Goal: Information Seeking & Learning: Learn about a topic

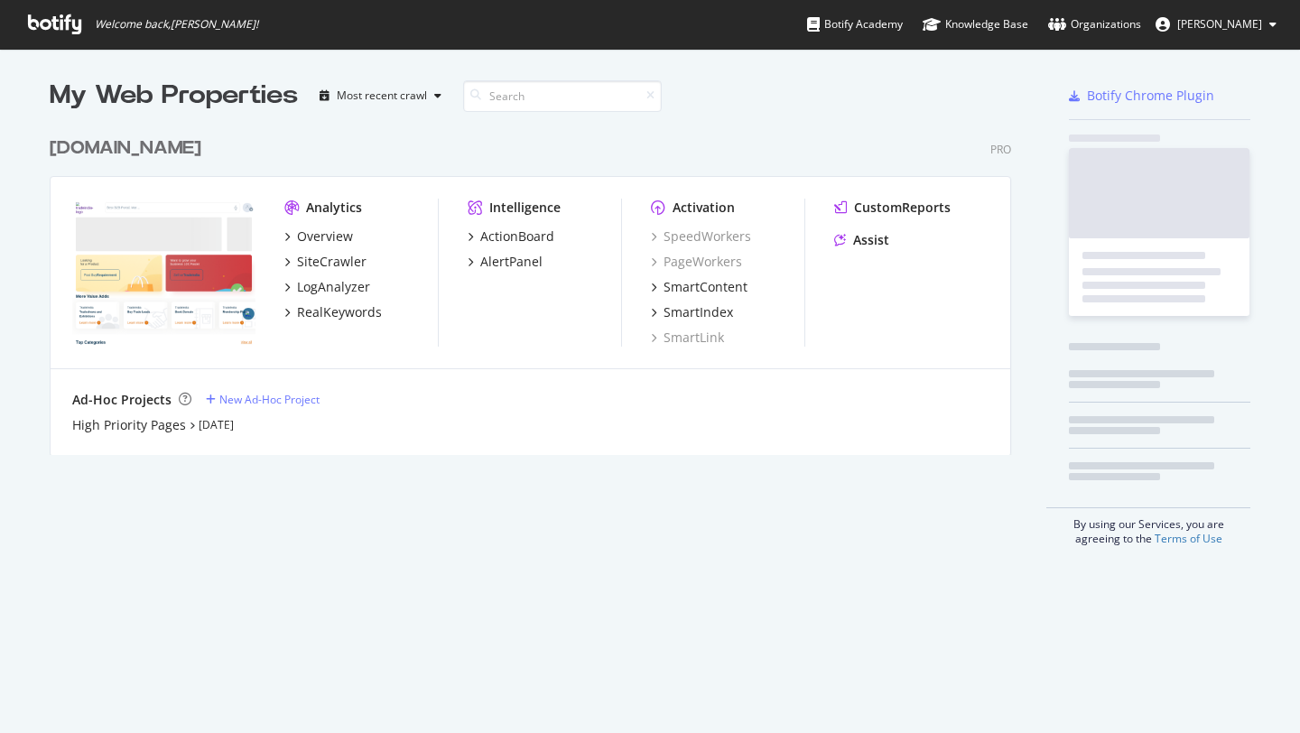
scroll to position [733, 1300]
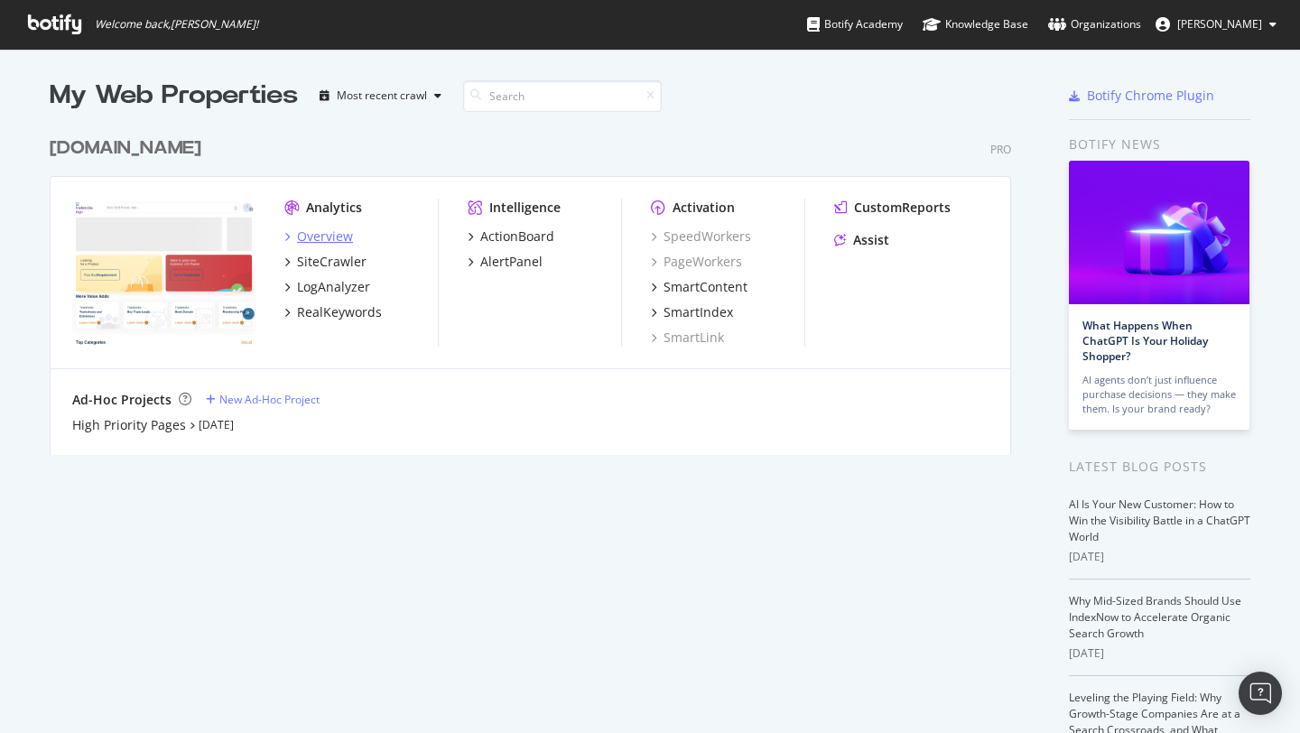
click at [329, 240] on div "Overview" at bounding box center [325, 237] width 56 height 18
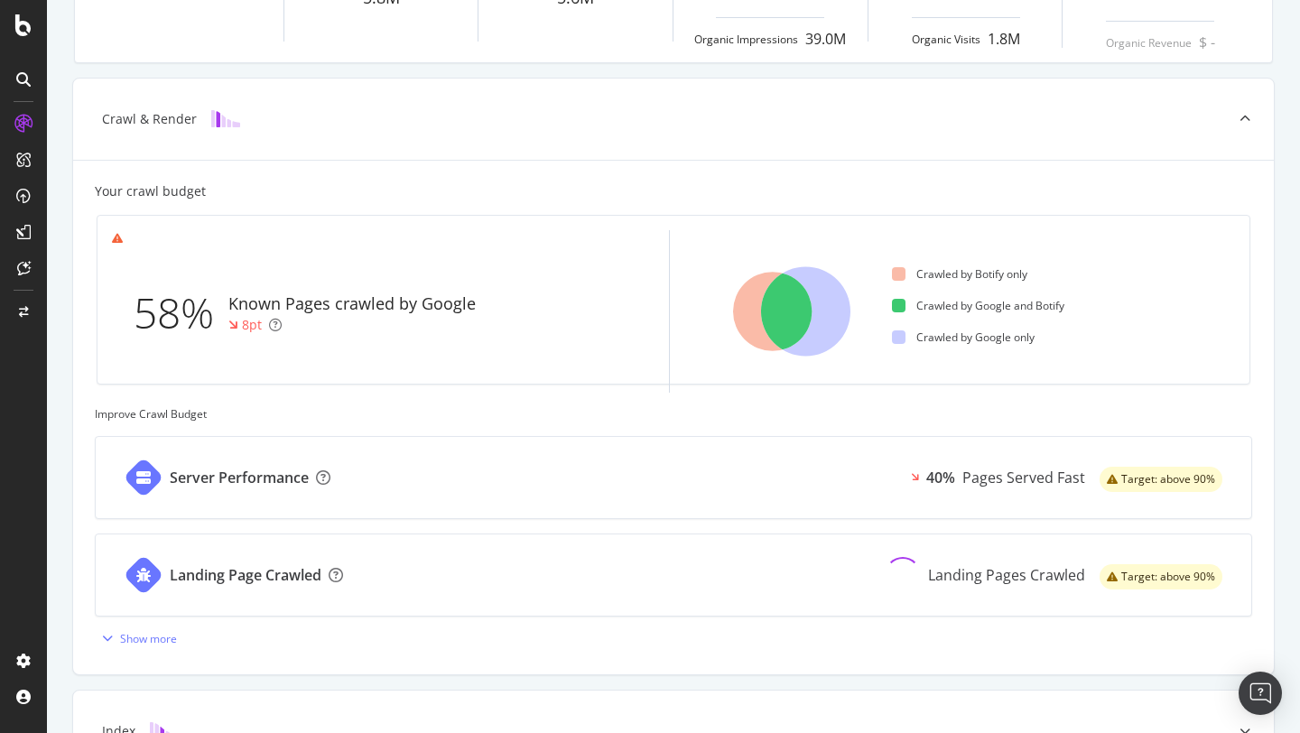
scroll to position [358, 0]
click at [222, 576] on div "Landing Page Crawled" at bounding box center [246, 573] width 152 height 21
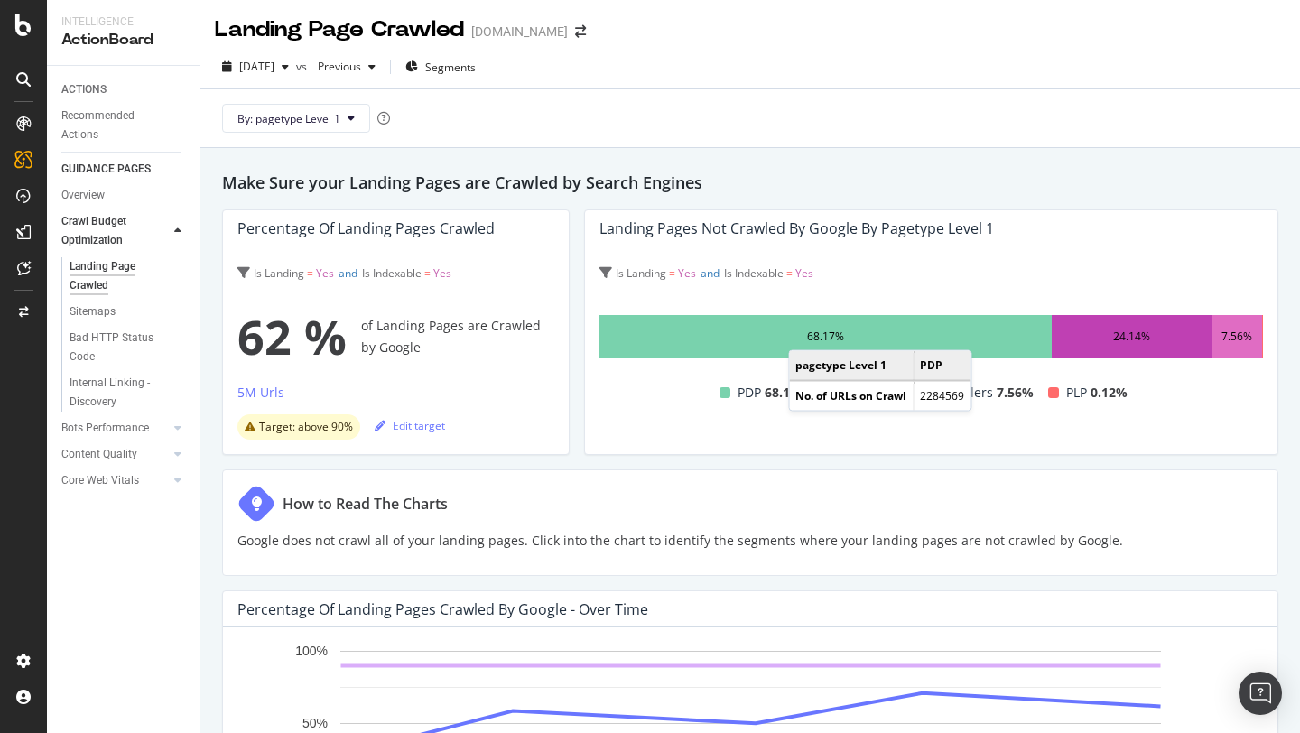
click at [807, 333] on div "68.17%" at bounding box center [825, 337] width 37 height 22
click at [1103, 341] on div "24.14%" at bounding box center [1132, 336] width 161 height 43
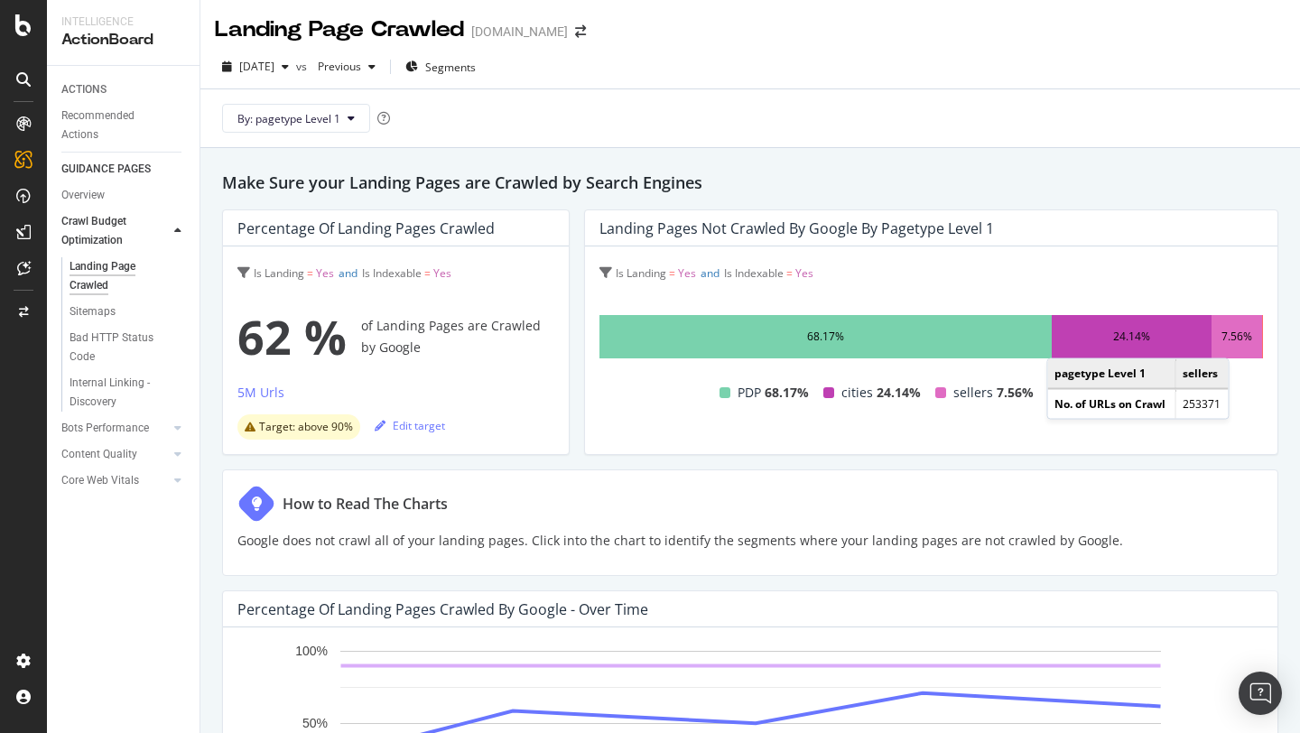
click at [1247, 340] on div "7.56%" at bounding box center [1237, 337] width 31 height 22
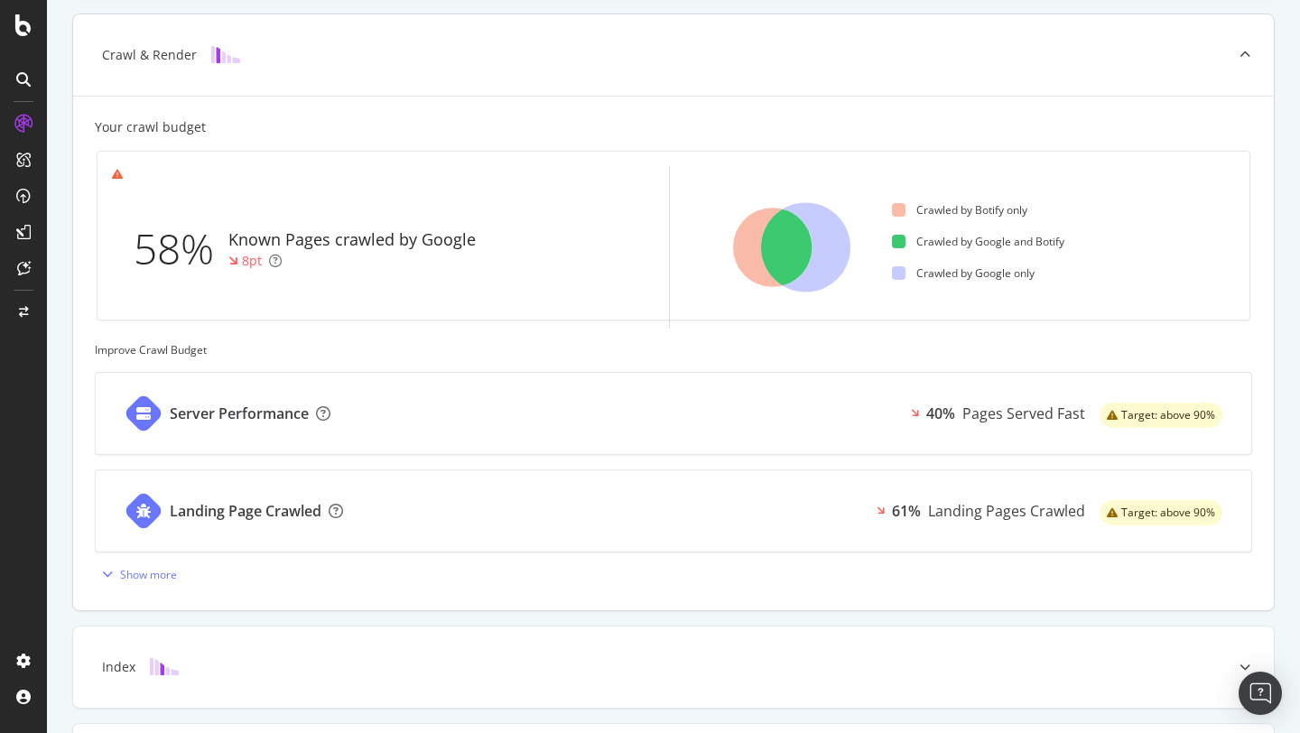
scroll to position [669, 0]
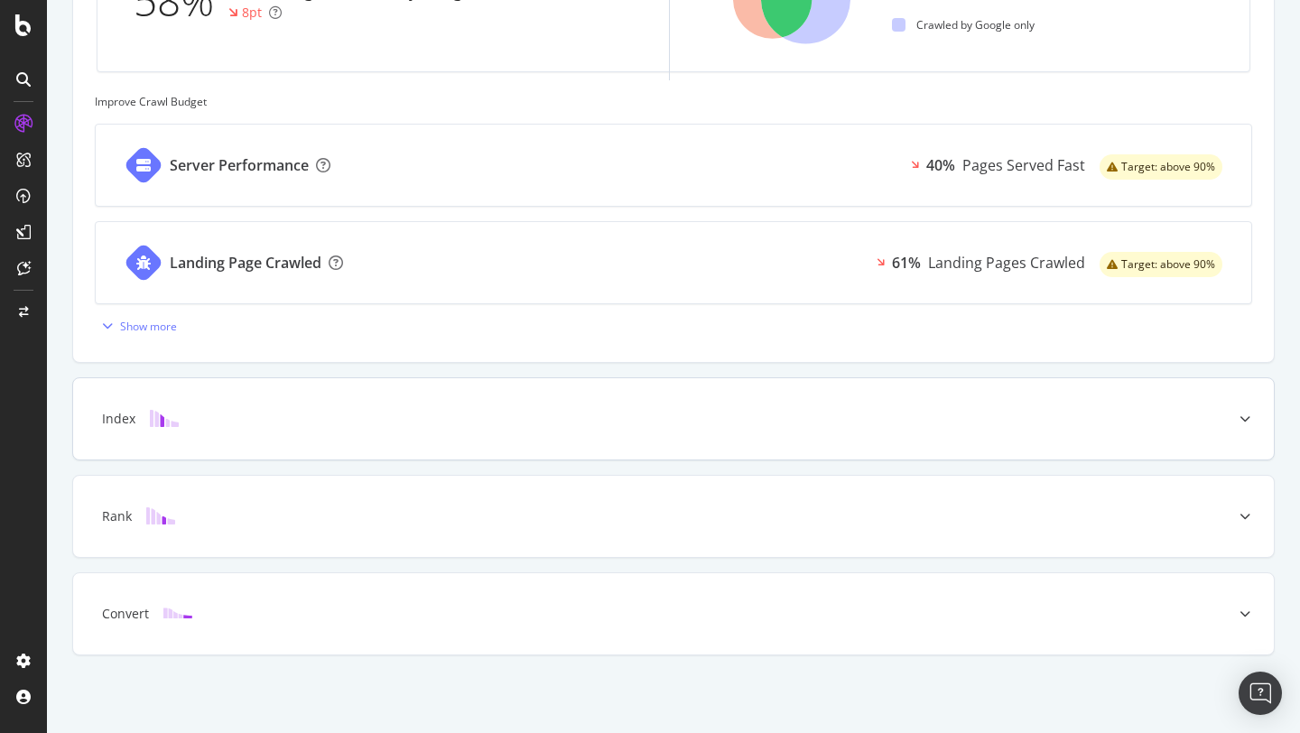
click at [293, 434] on div "Index" at bounding box center [673, 418] width 1201 height 81
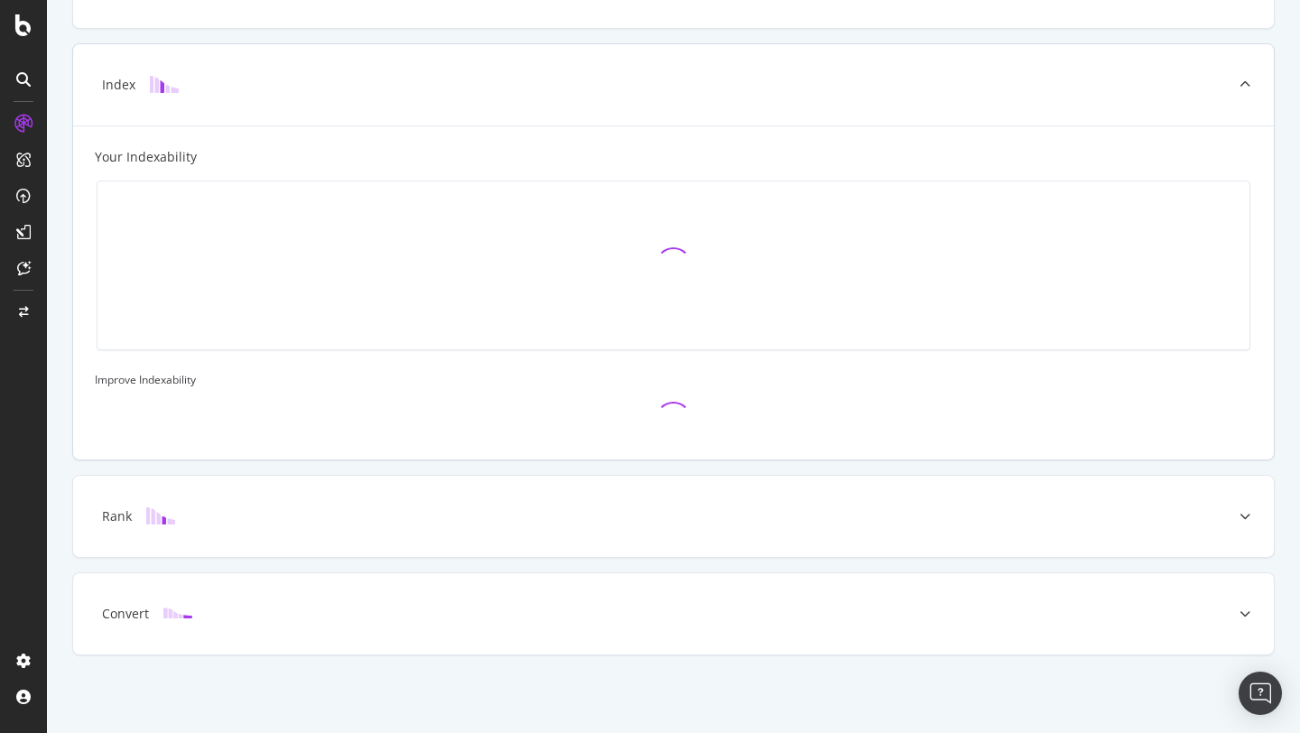
scroll to position [489, 0]
click at [280, 520] on div "Rank" at bounding box center [645, 516] width 1130 height 18
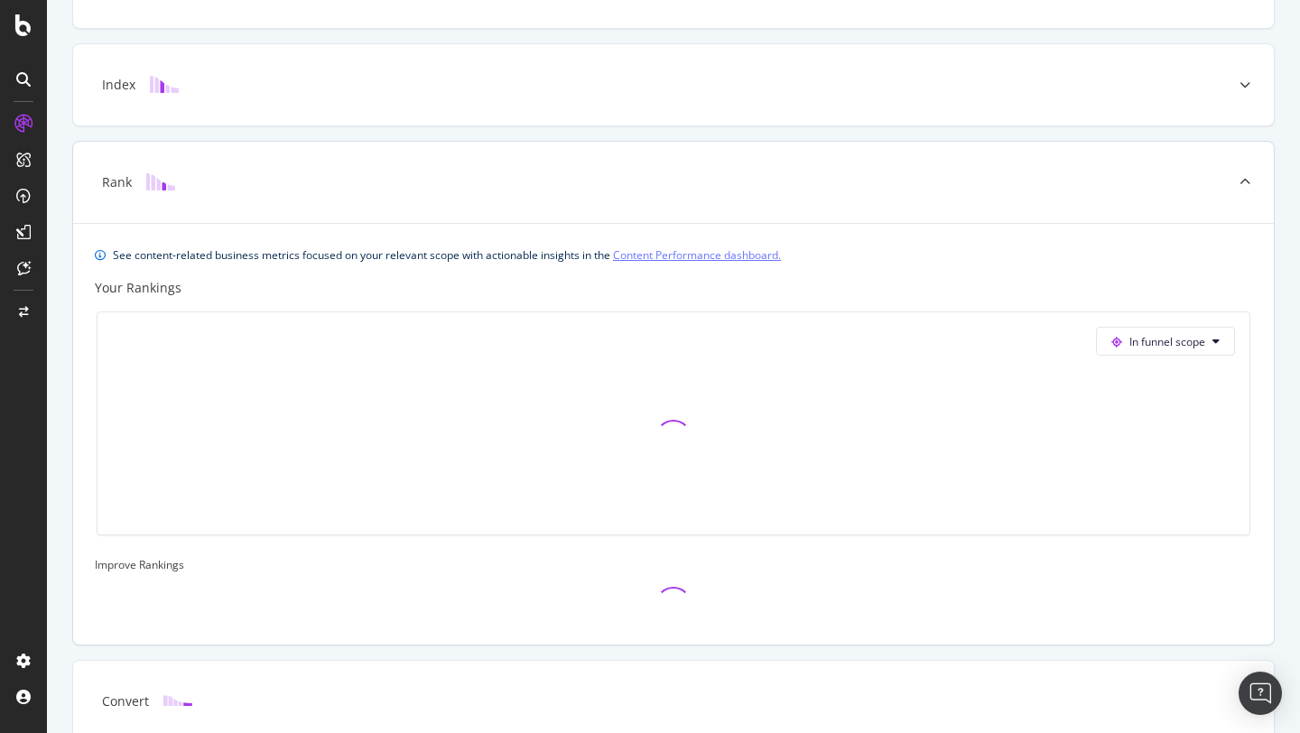
scroll to position [576, 0]
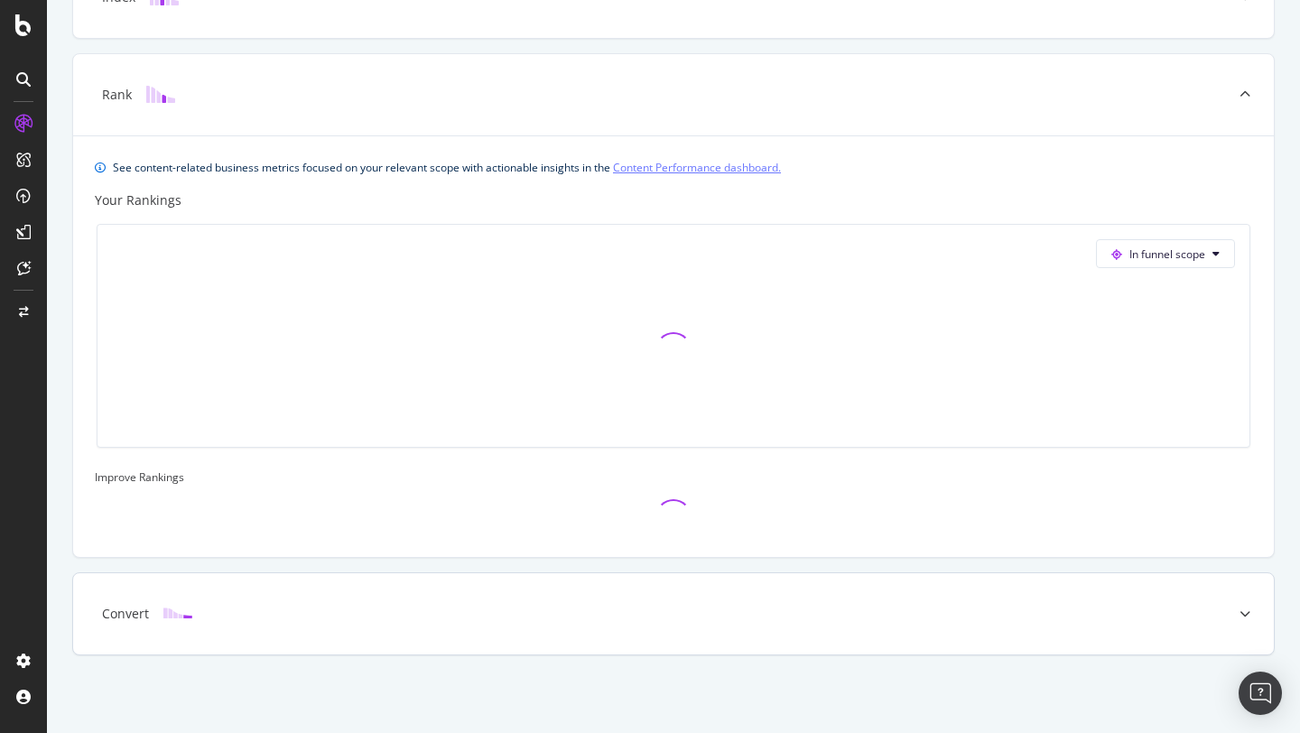
click at [254, 615] on div "Convert" at bounding box center [645, 614] width 1130 height 18
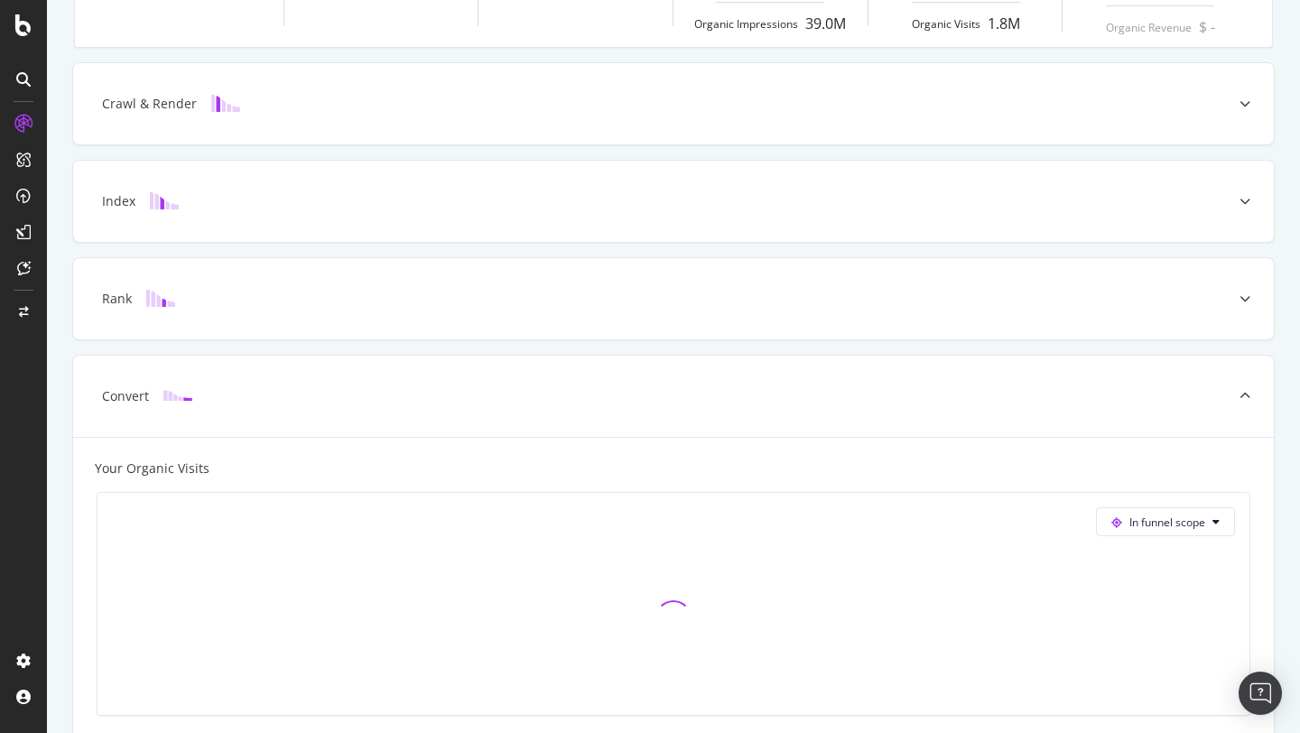
scroll to position [370, 0]
click at [334, 308] on div "Rank" at bounding box center [645, 301] width 1130 height 18
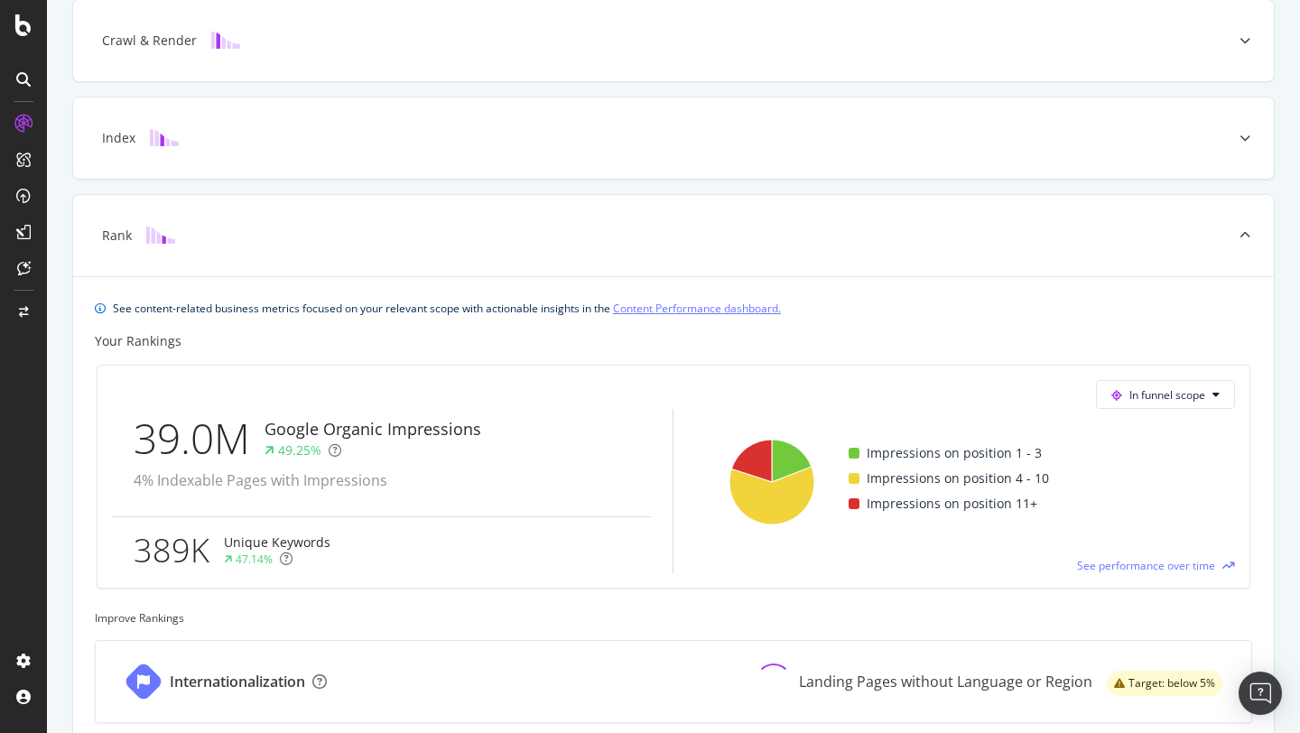
scroll to position [446, 0]
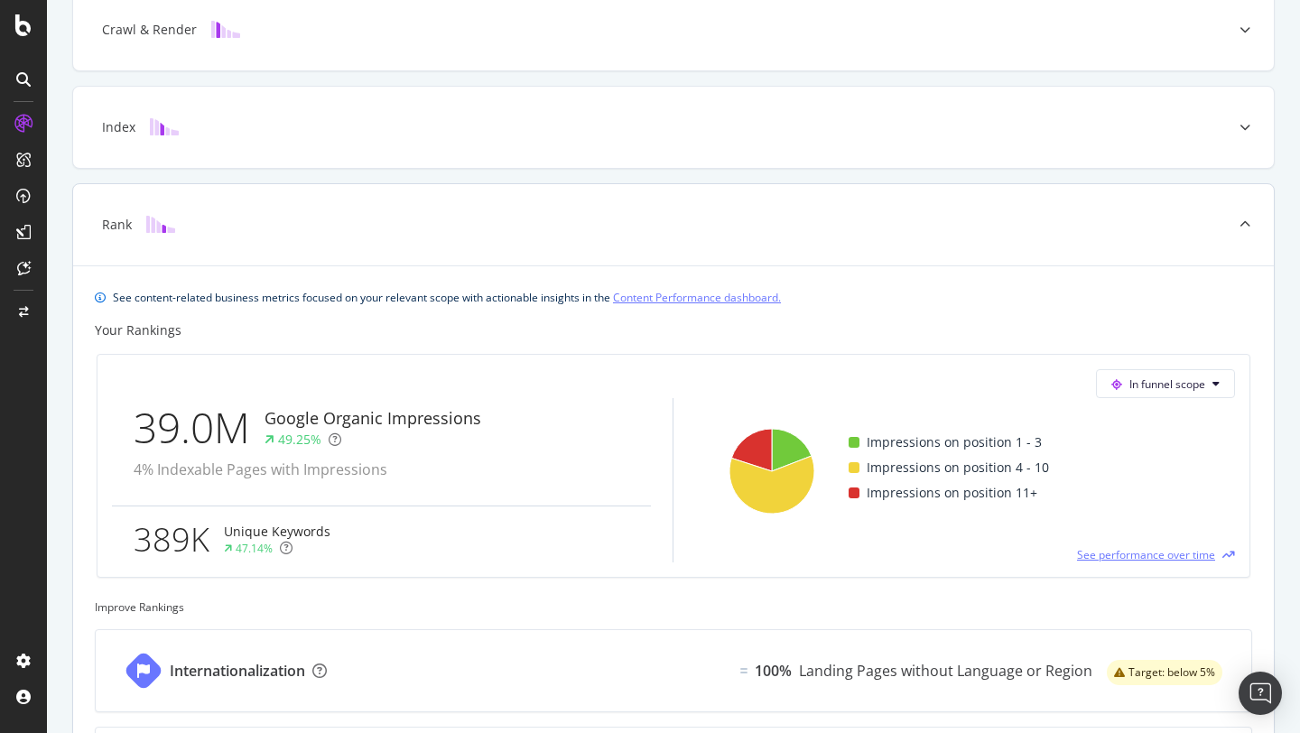
click at [1204, 557] on span "See performance over time" at bounding box center [1146, 554] width 138 height 15
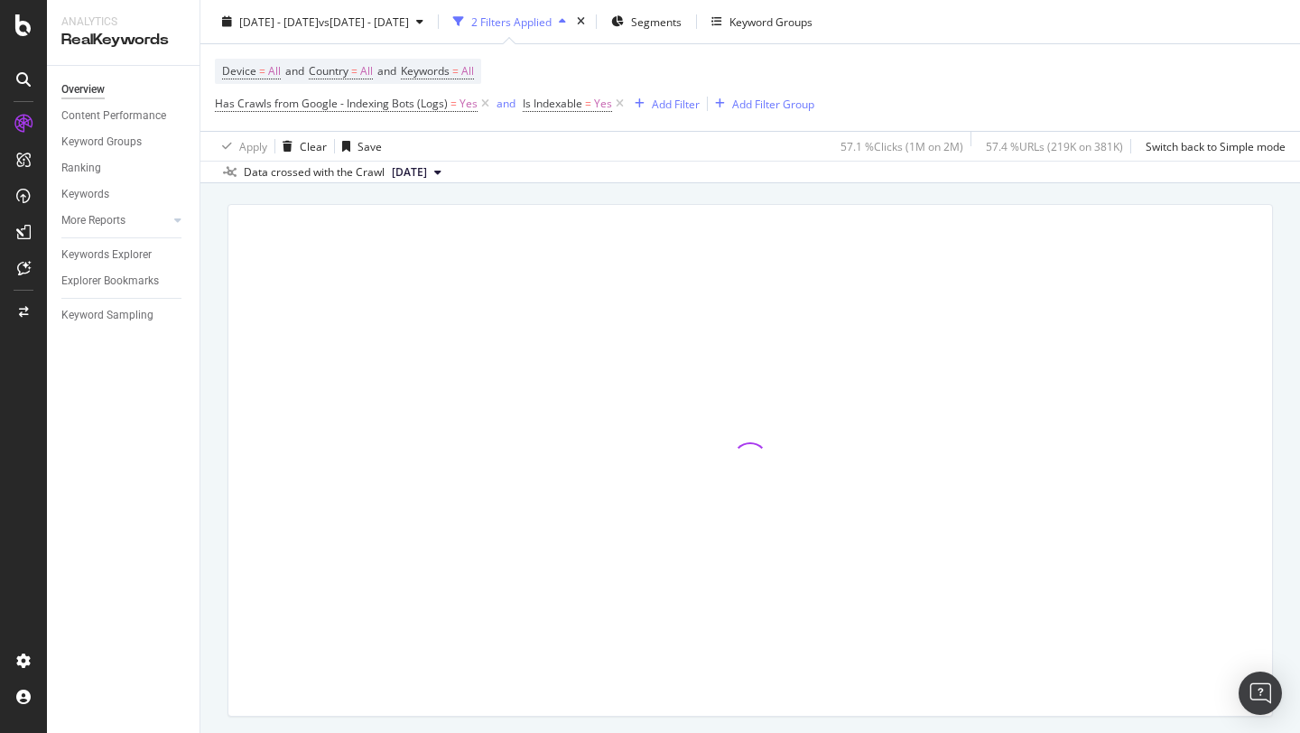
scroll to position [50, 0]
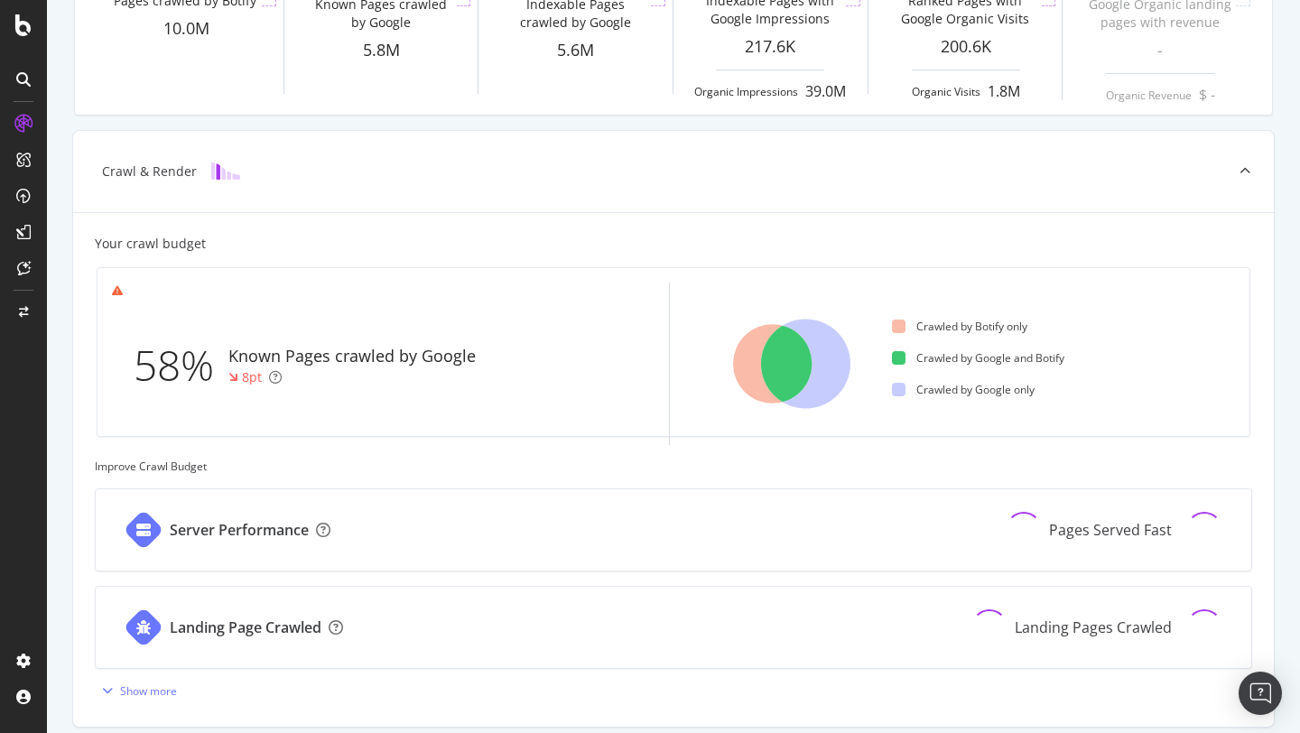
scroll to position [327, 0]
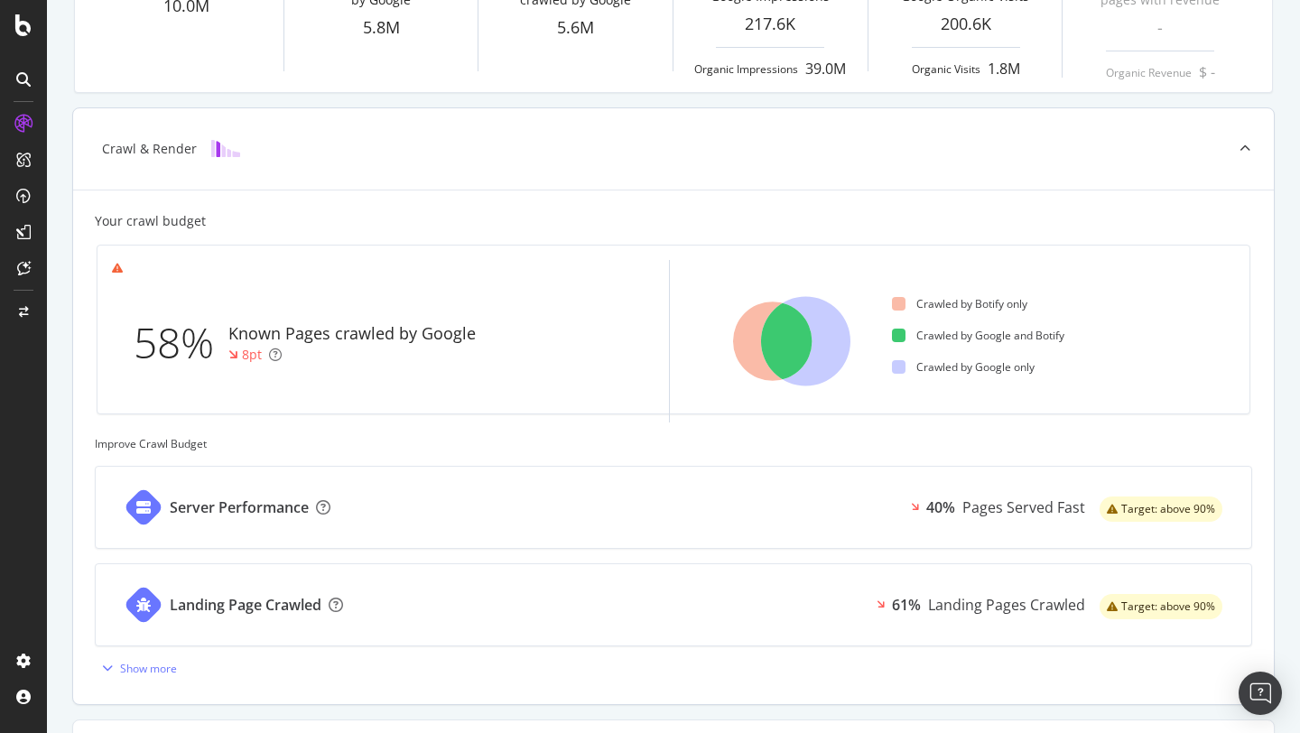
click at [259, 511] on div "Server Performance" at bounding box center [239, 508] width 139 height 21
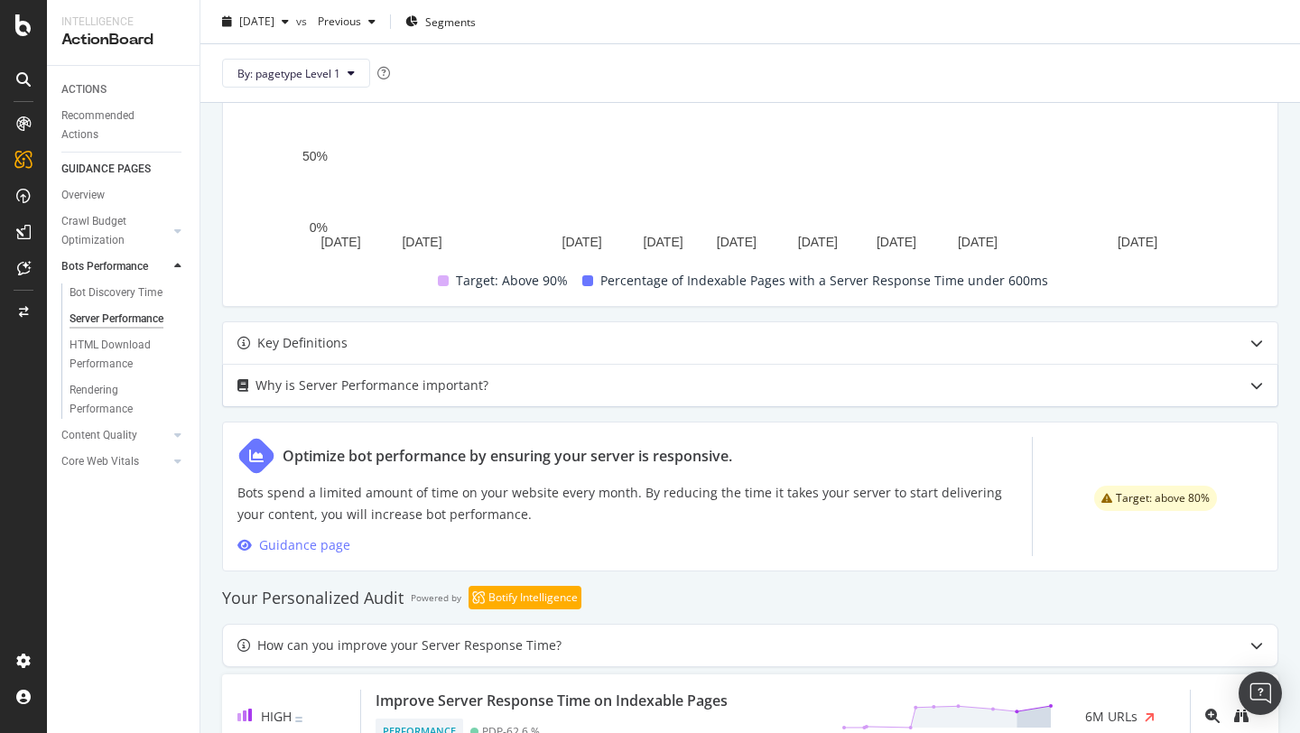
scroll to position [648, 0]
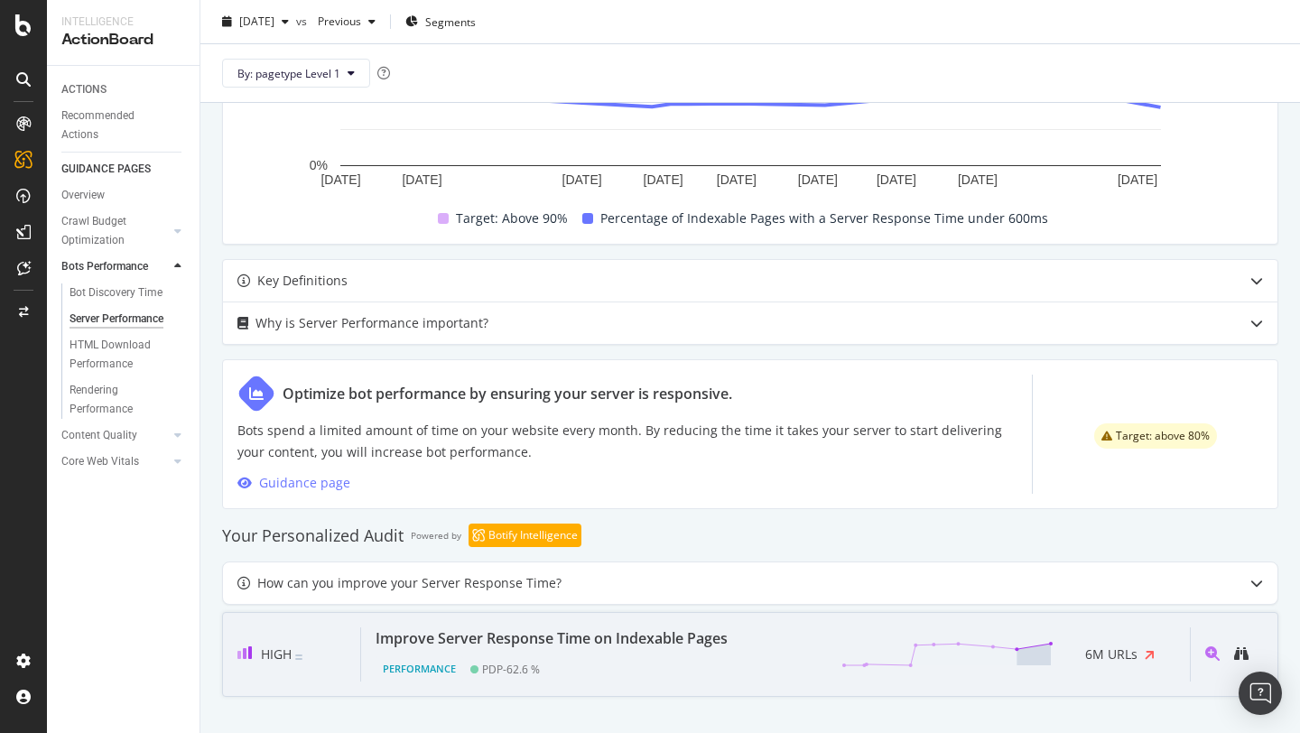
click at [579, 647] on div "Improve Server Response Time on Indexable Pages" at bounding box center [552, 639] width 352 height 22
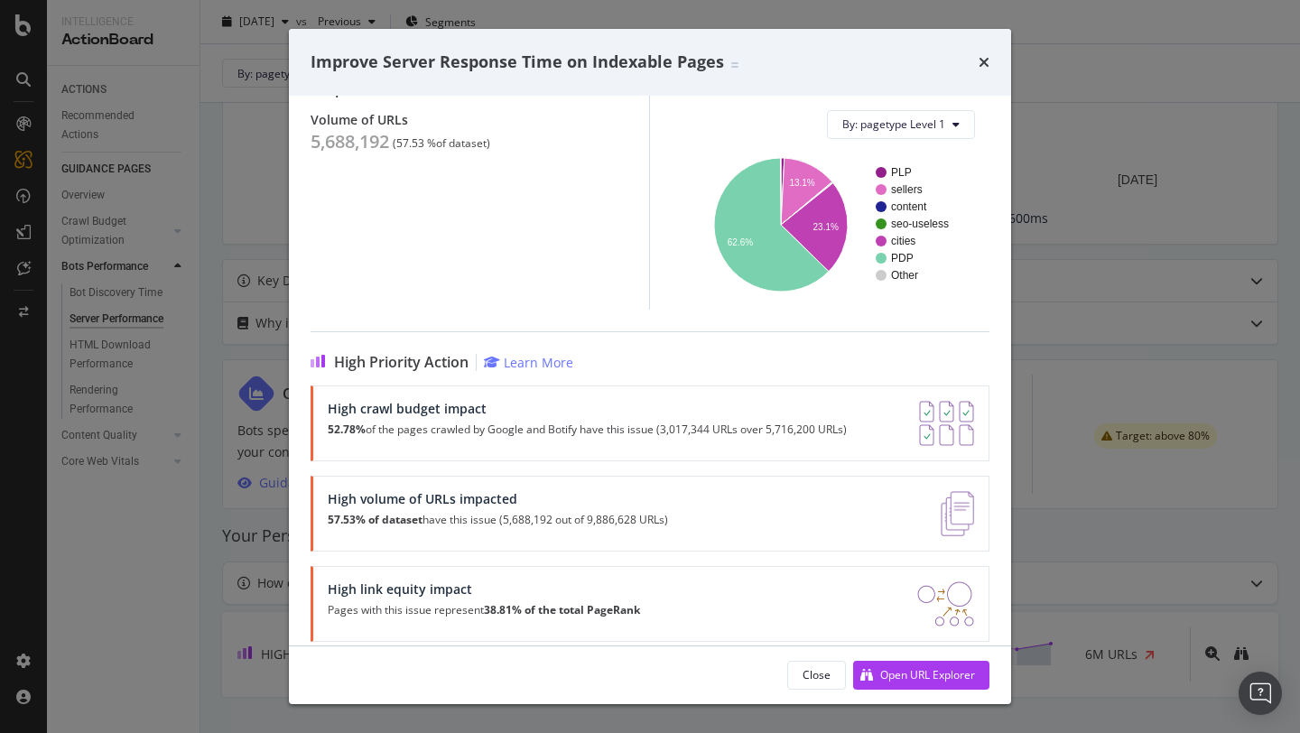
scroll to position [219, 0]
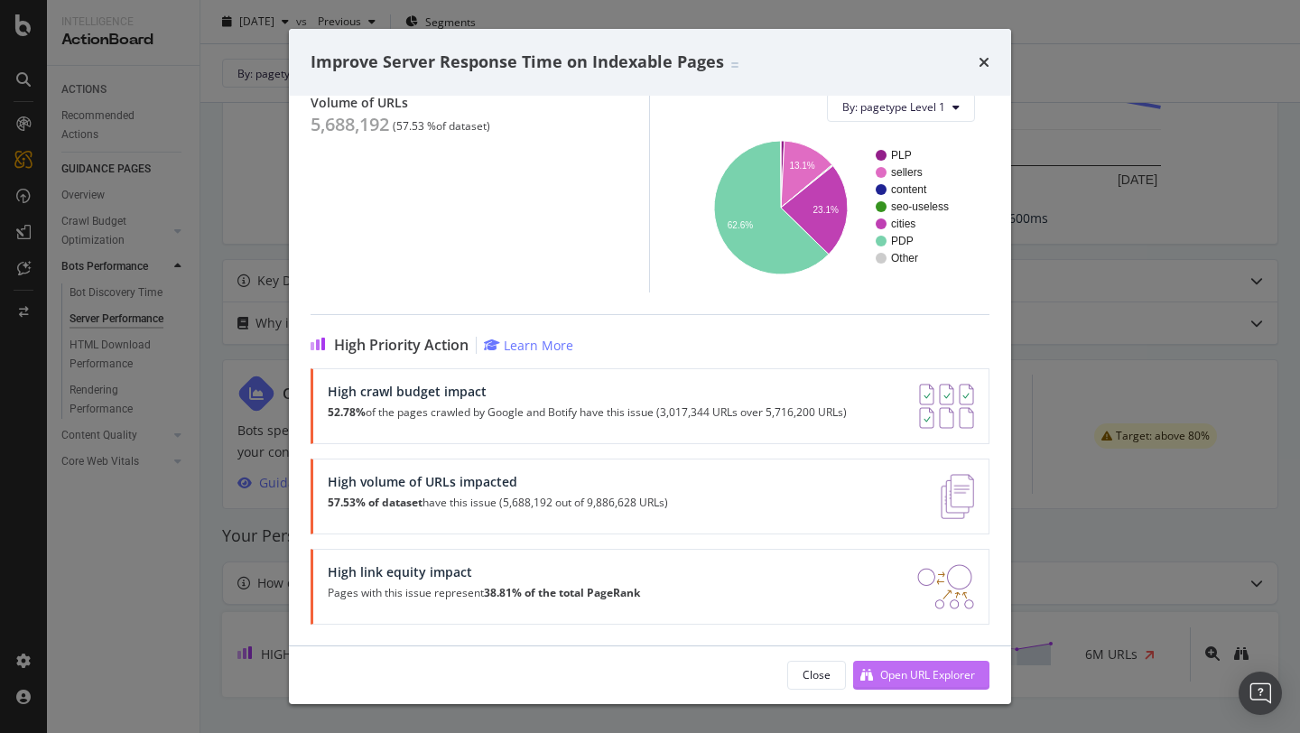
click at [880, 680] on div "Open URL Explorer" at bounding box center [927, 674] width 95 height 15
click at [982, 61] on icon "times" at bounding box center [984, 62] width 11 height 14
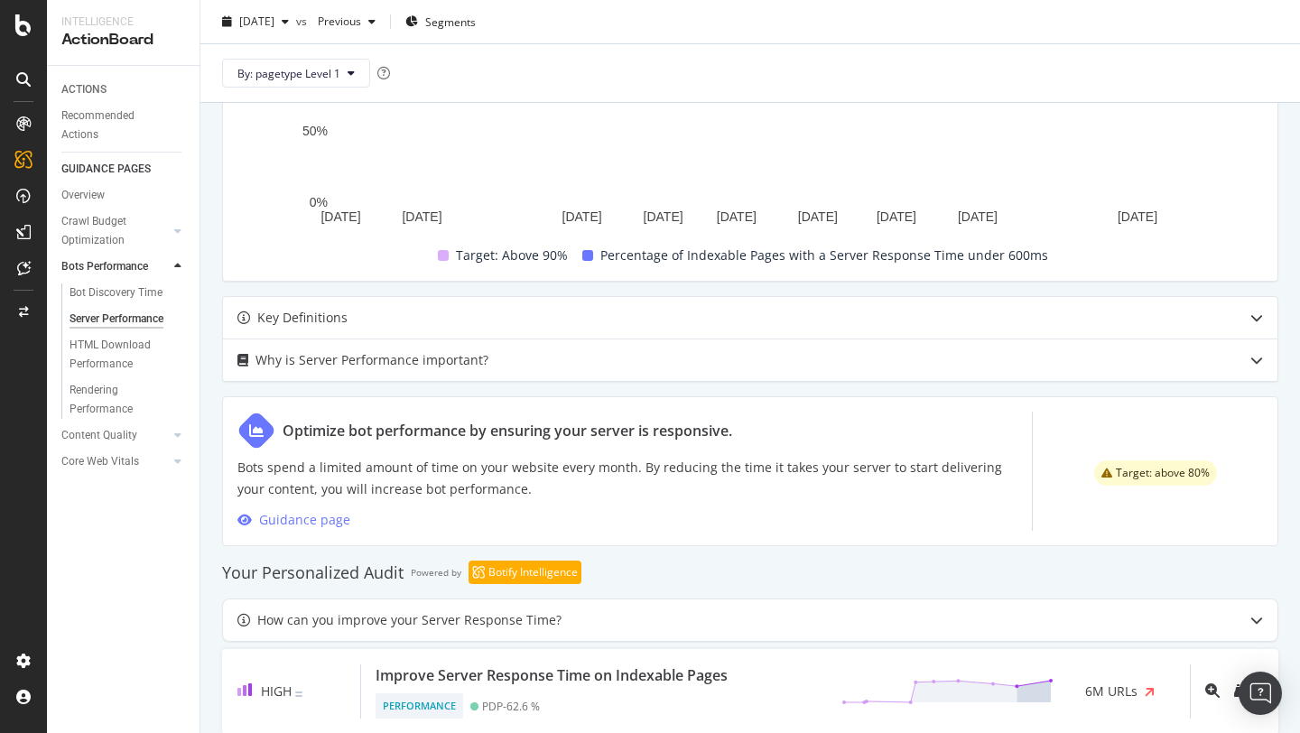
scroll to position [648, 0]
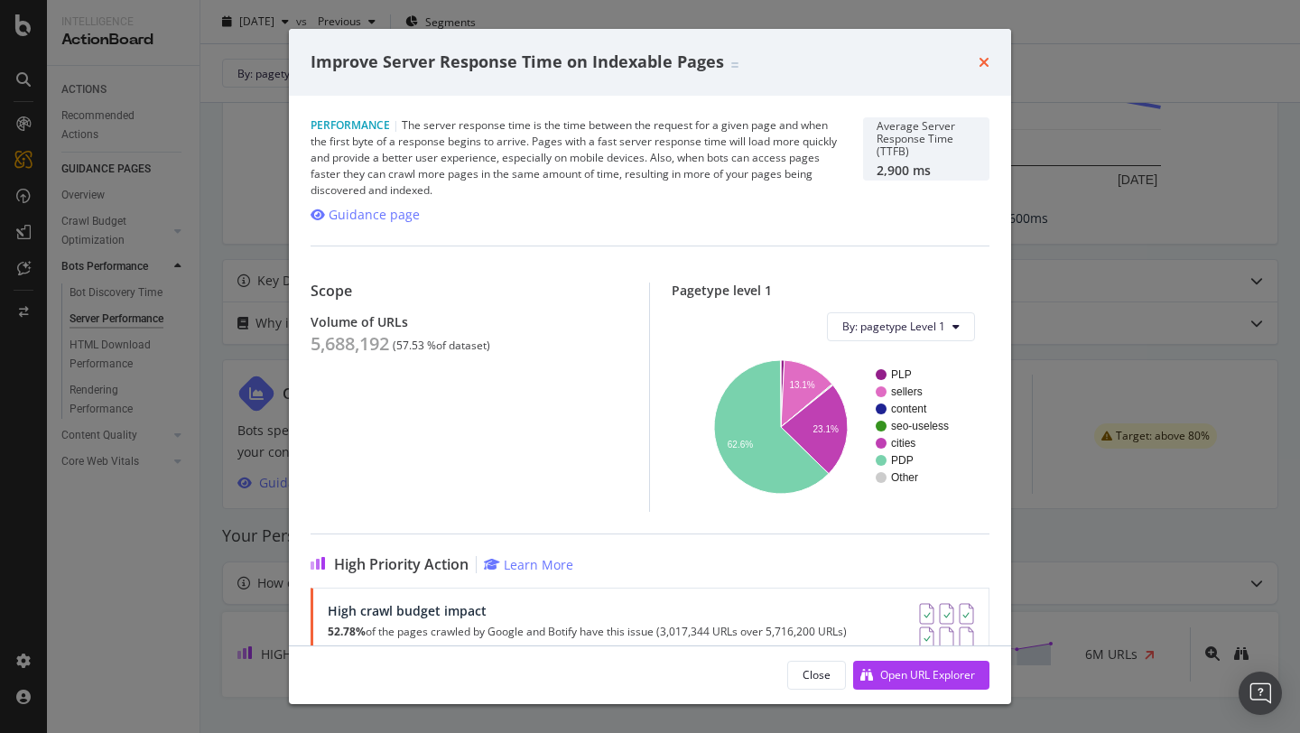
click at [985, 60] on icon "times" at bounding box center [984, 62] width 11 height 14
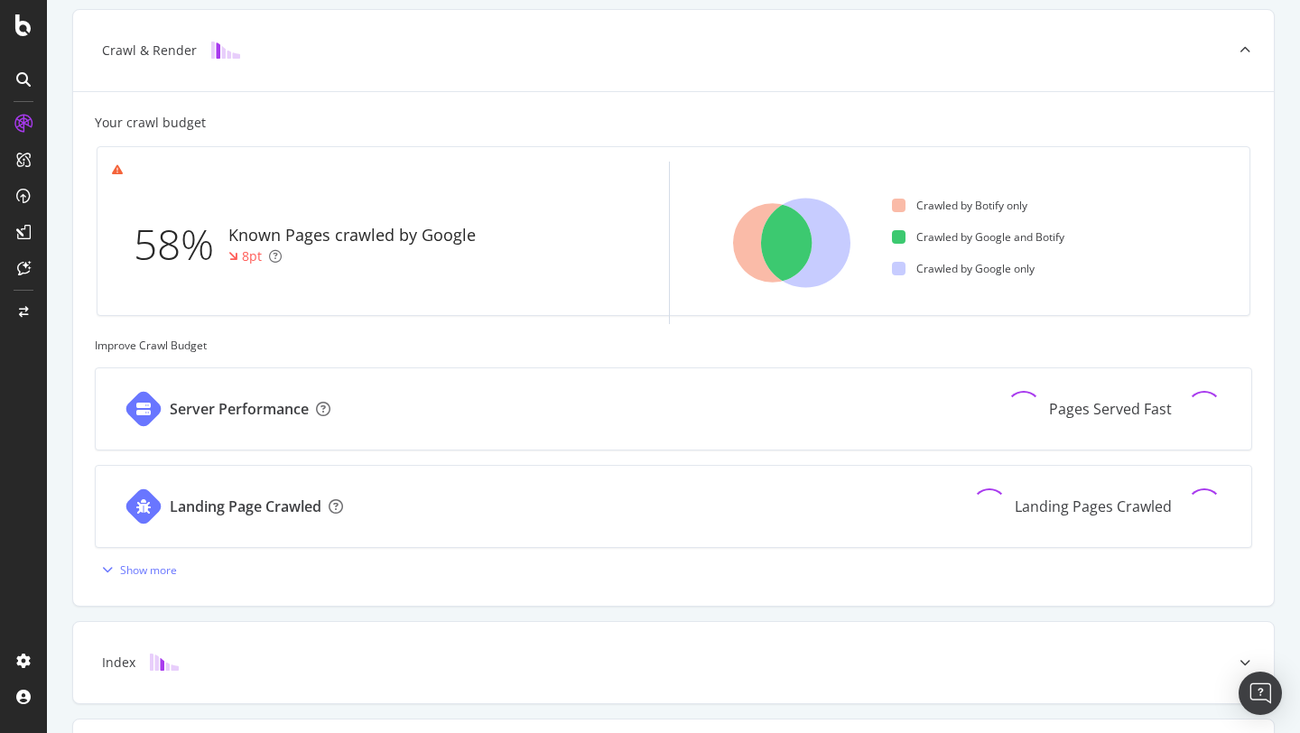
scroll to position [423, 0]
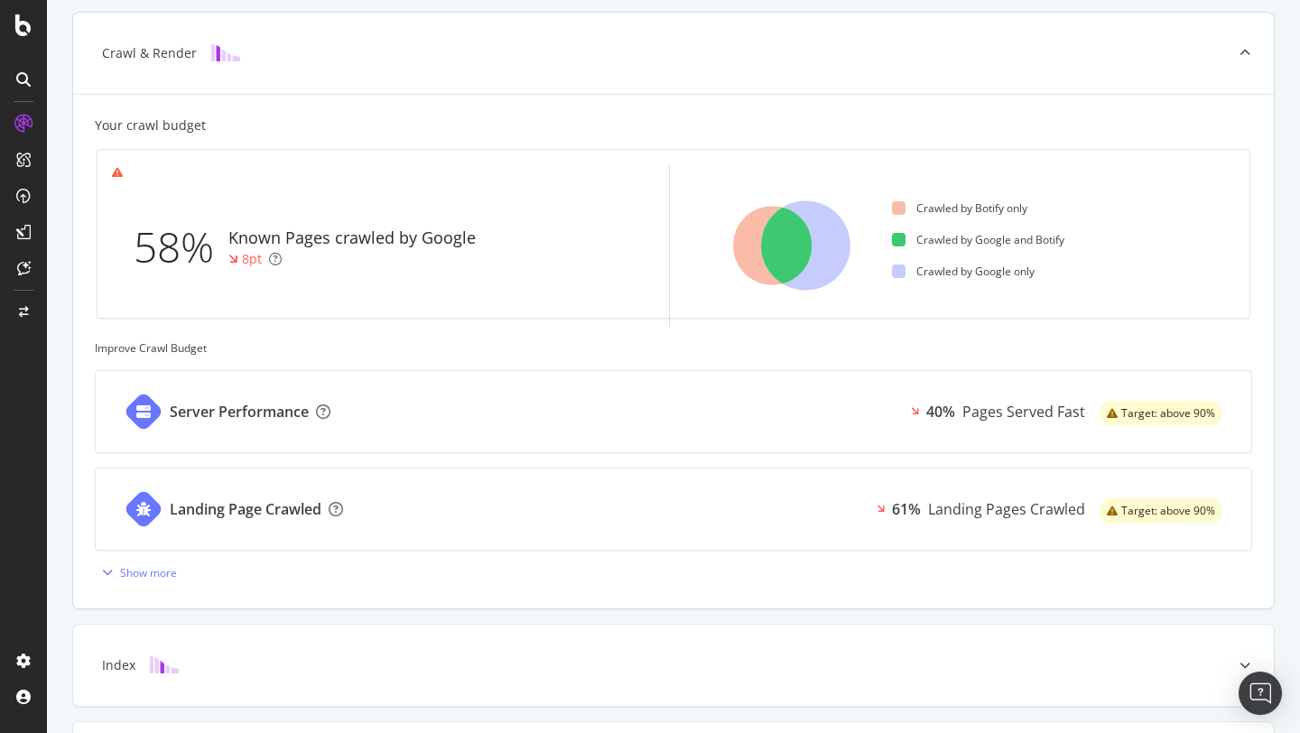
click at [388, 506] on div "Landing Page Crawled 61% Landing Pages Crawled Target: above 90%" at bounding box center [674, 509] width 1156 height 81
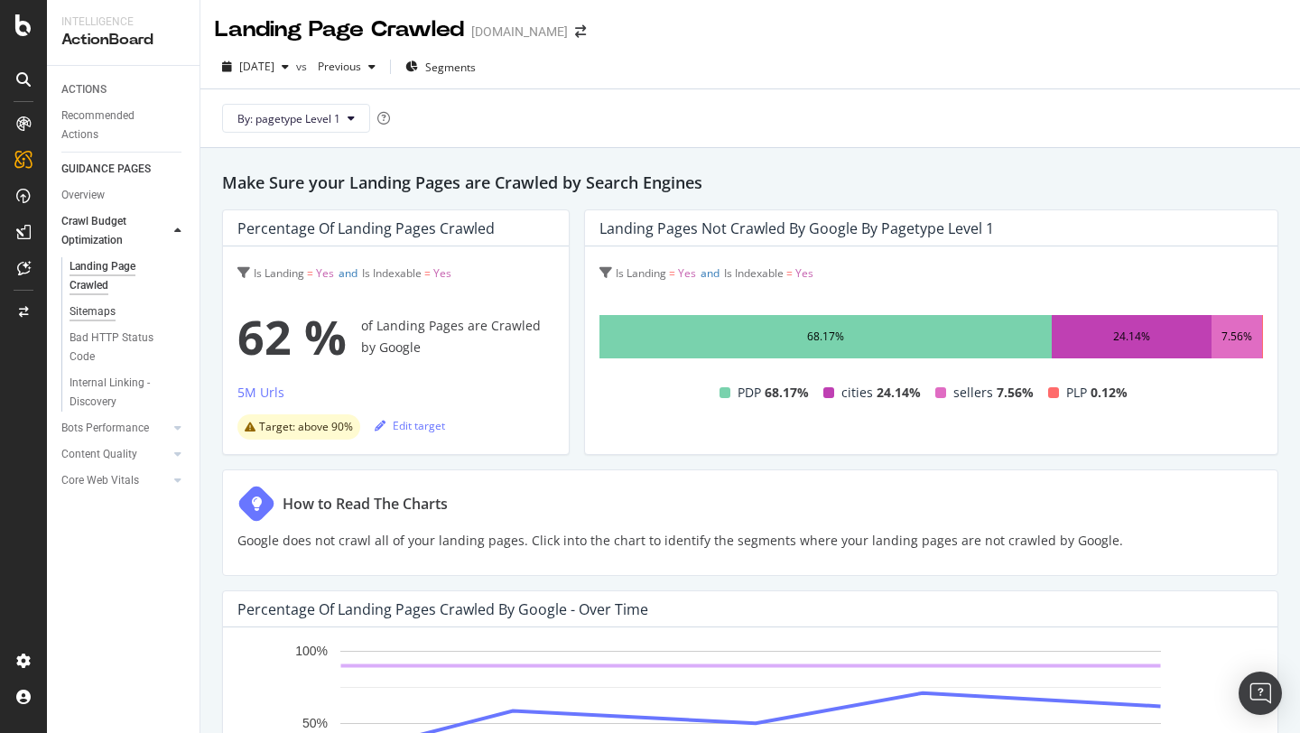
click at [103, 312] on div "Sitemaps" at bounding box center [93, 311] width 46 height 19
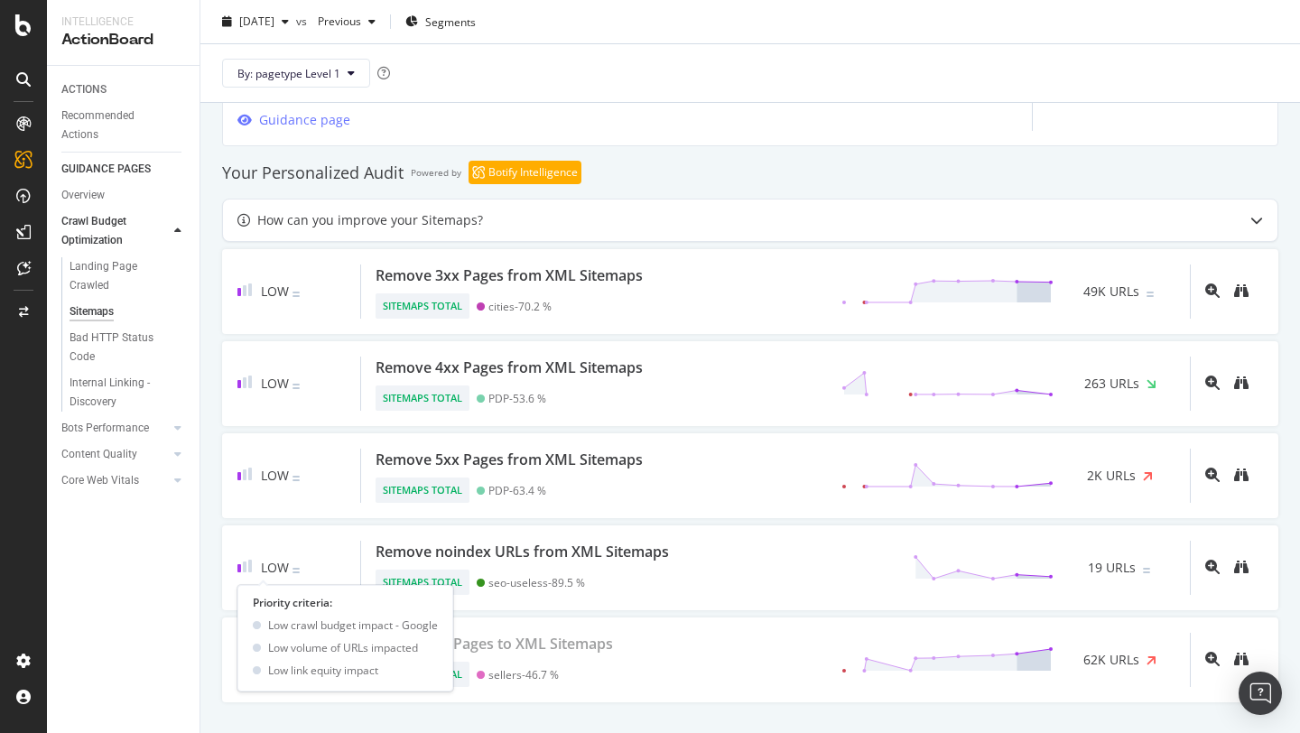
scroll to position [1020, 0]
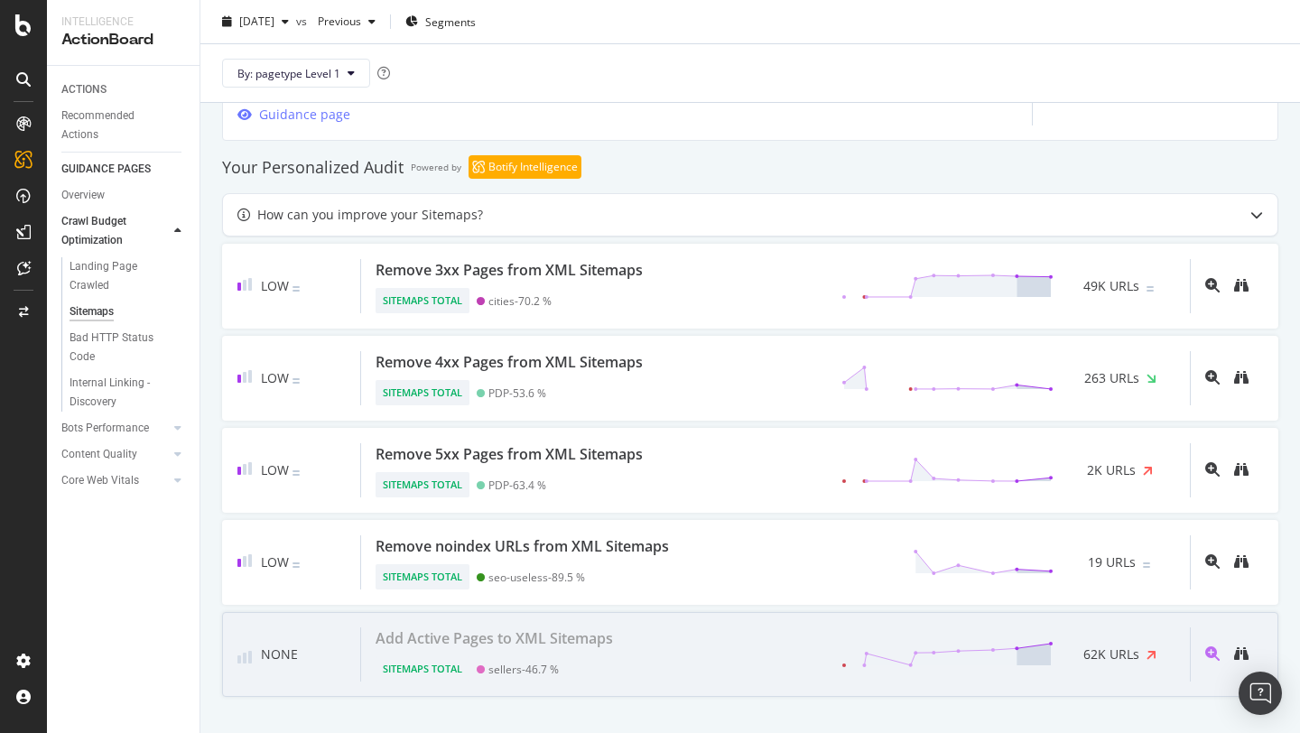
click at [532, 640] on div "Add Active Pages to XML Sitemaps" at bounding box center [494, 639] width 237 height 22
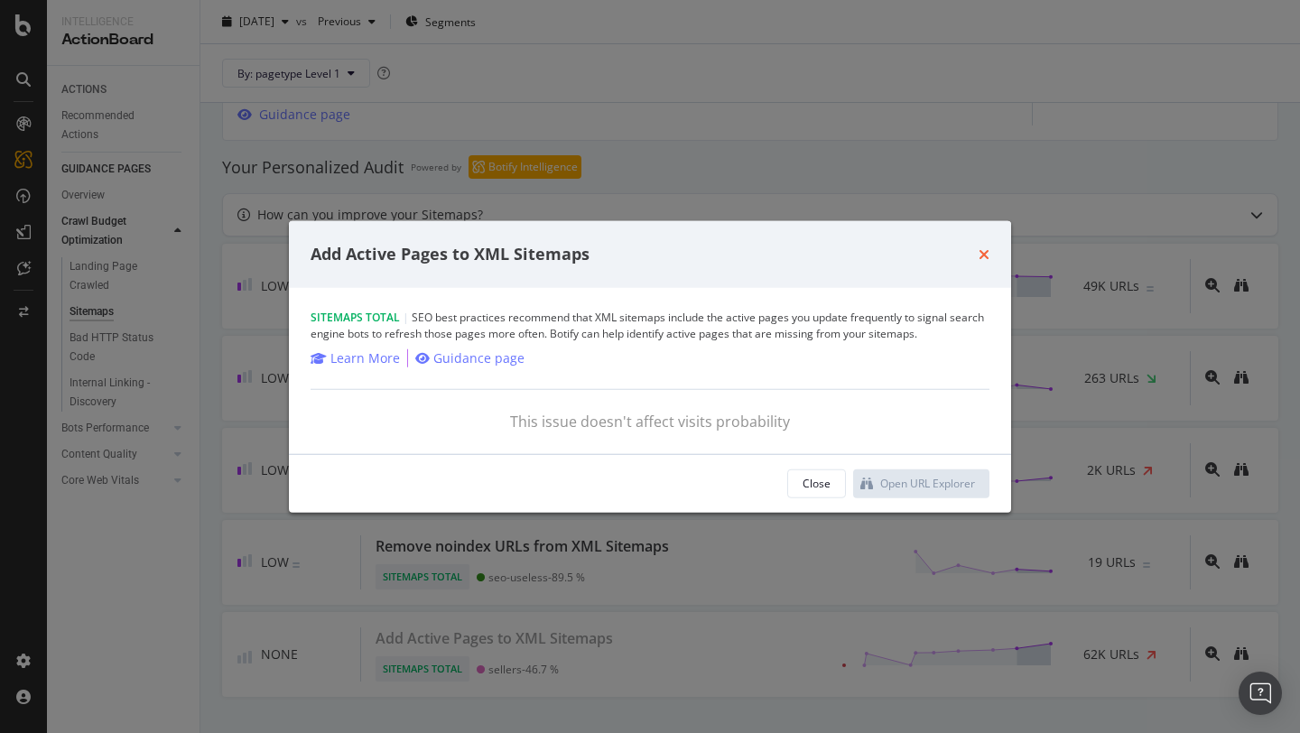
click at [983, 257] on icon "times" at bounding box center [984, 254] width 11 height 14
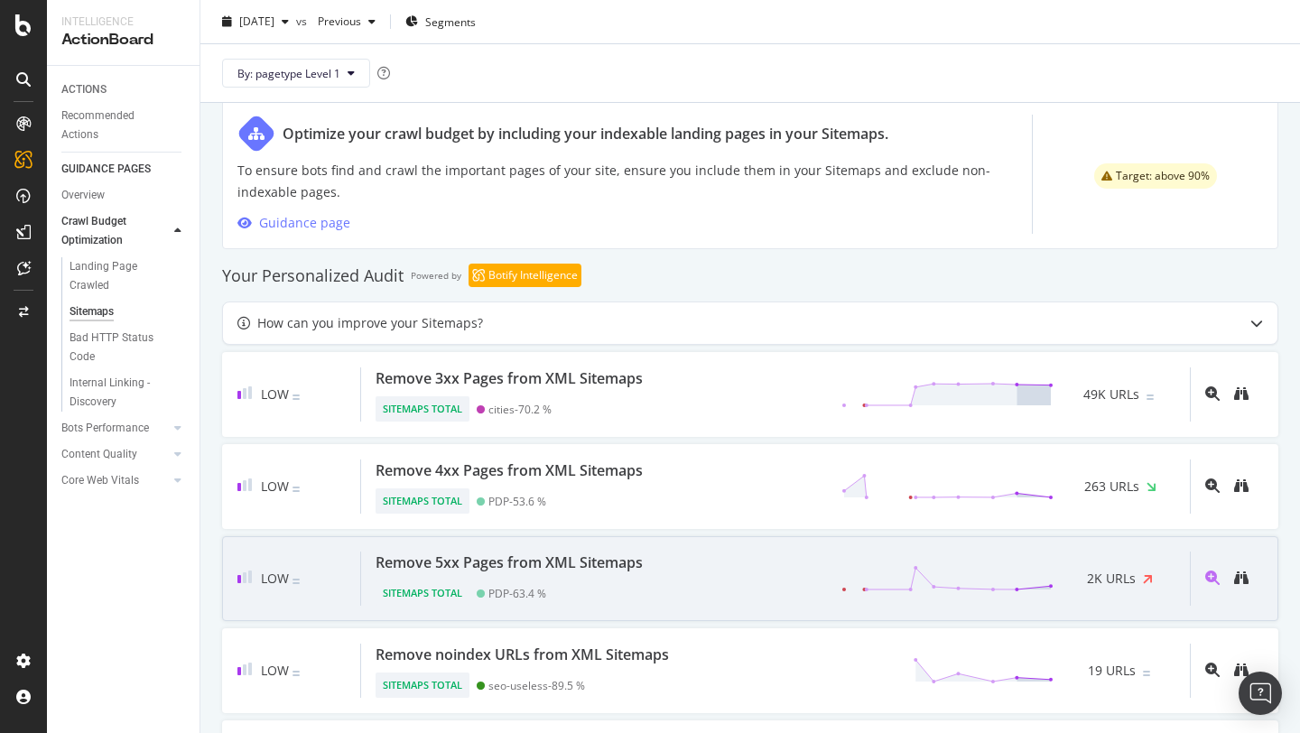
scroll to position [903, 0]
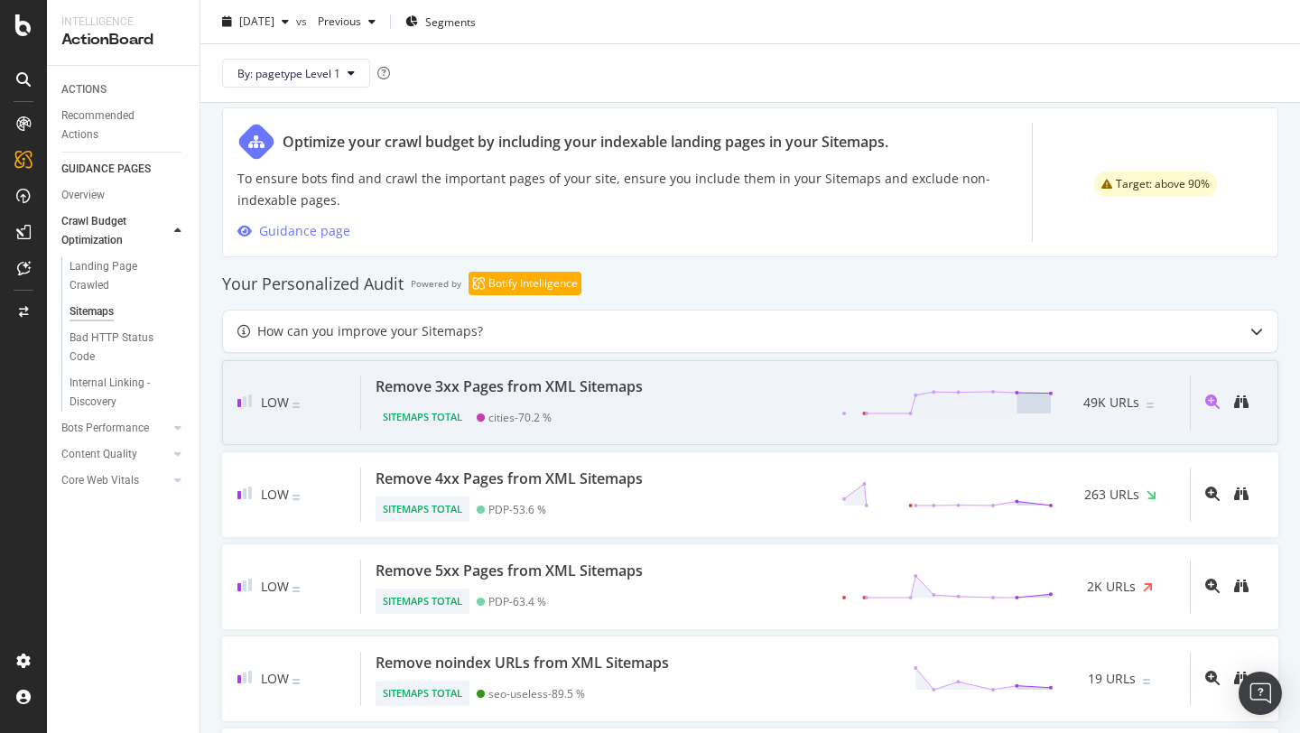
click at [510, 388] on div "Remove 3xx Pages from XML Sitemaps" at bounding box center [509, 387] width 267 height 22
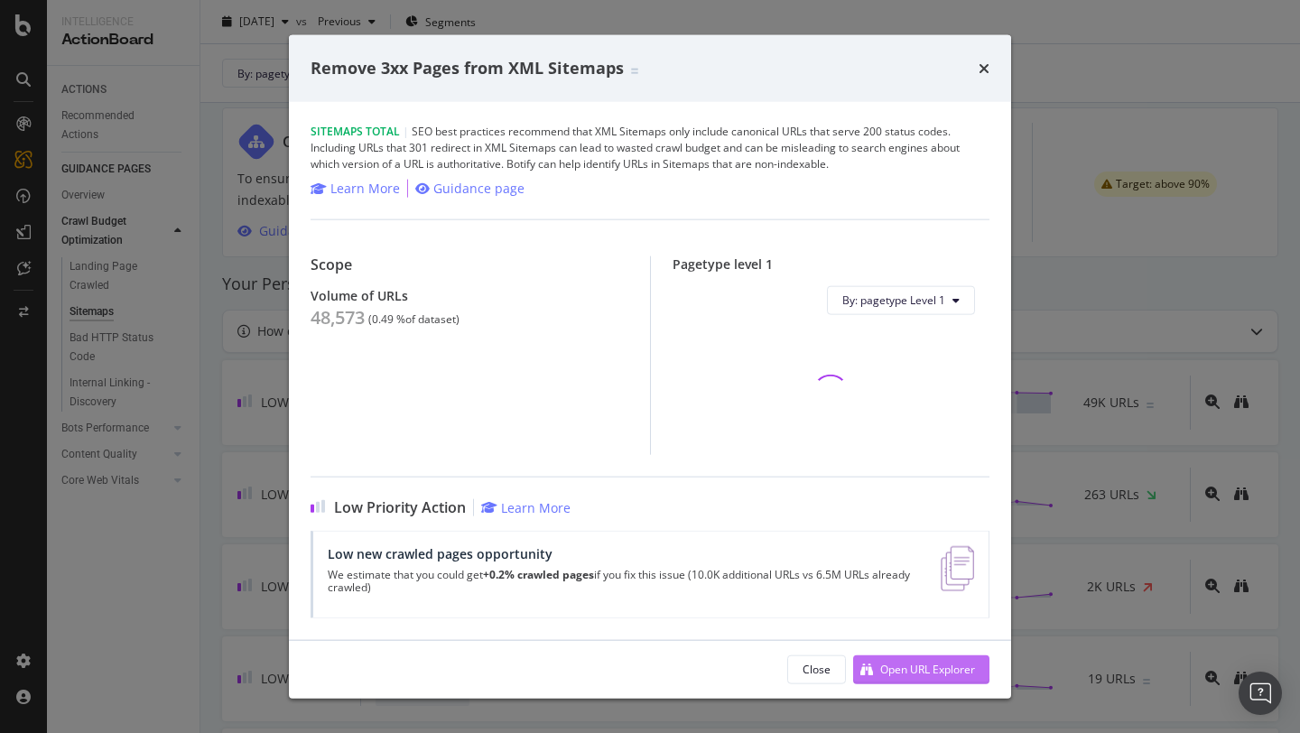
click at [890, 664] on div "Open URL Explorer" at bounding box center [927, 669] width 95 height 15
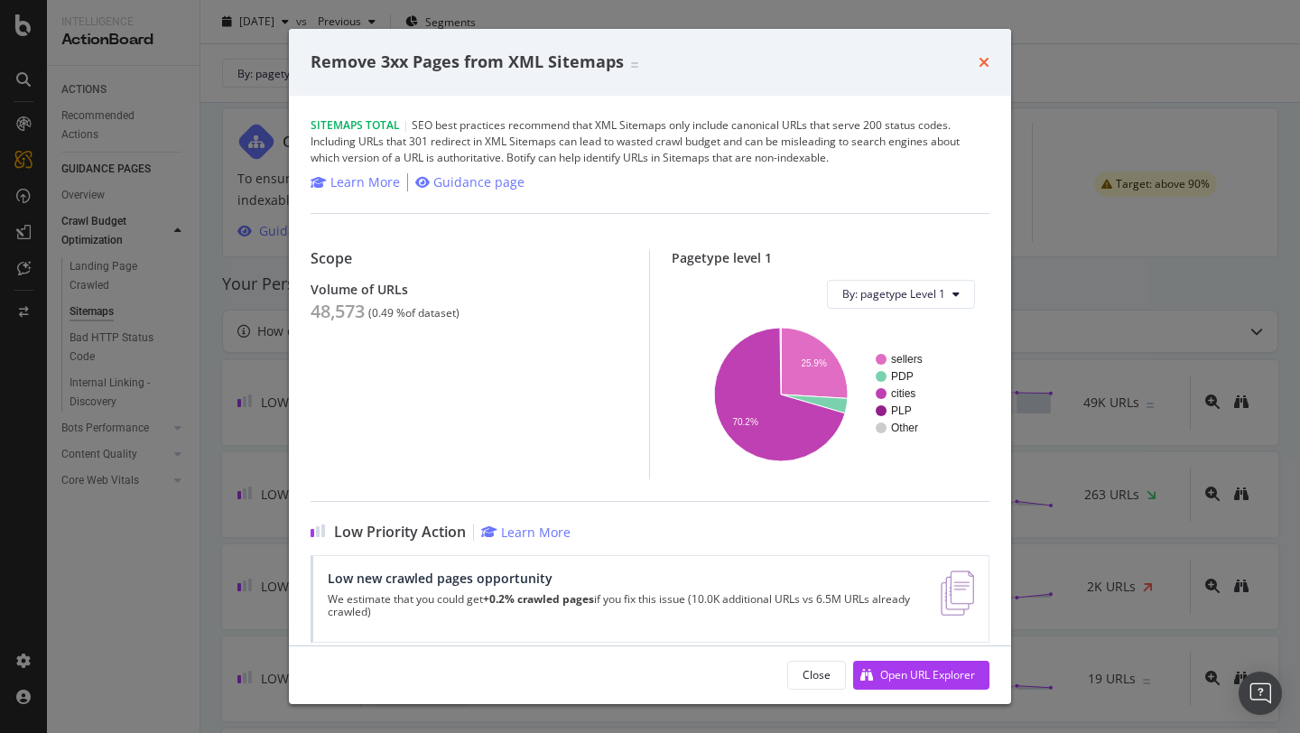
click at [987, 59] on icon "times" at bounding box center [984, 62] width 11 height 14
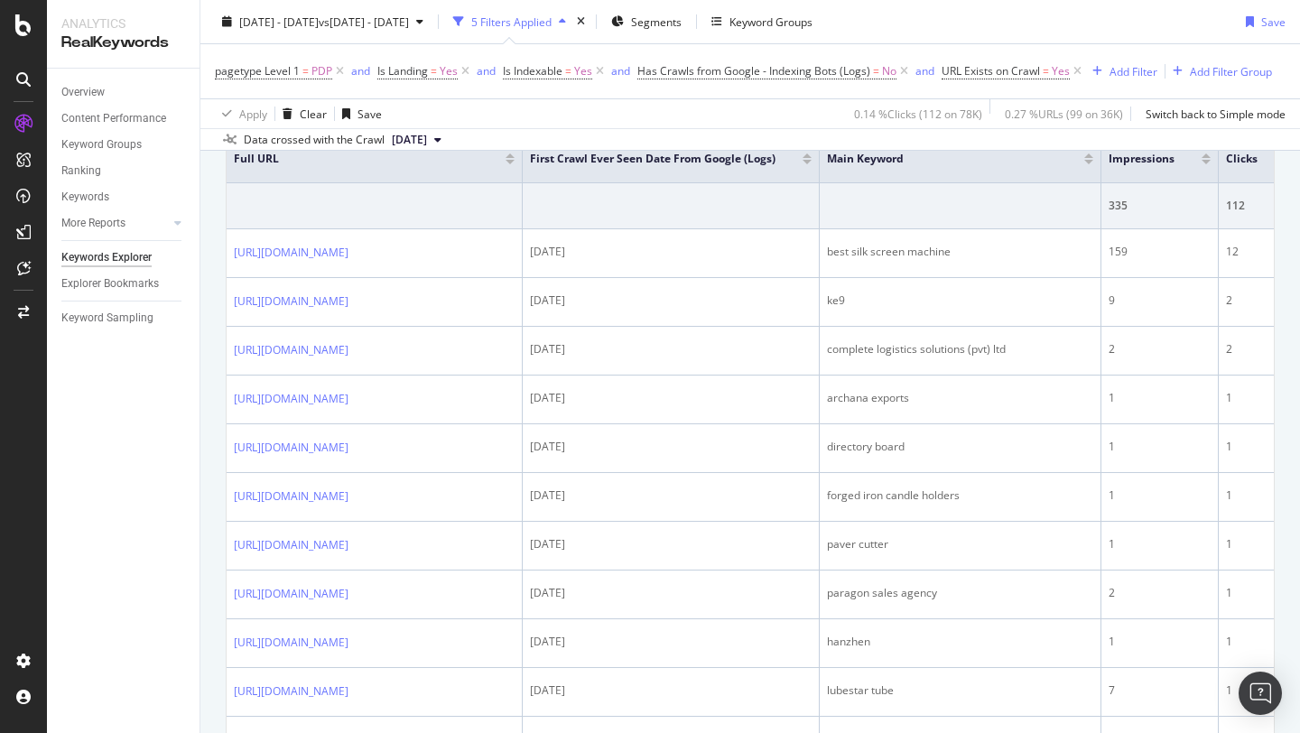
scroll to position [653, 0]
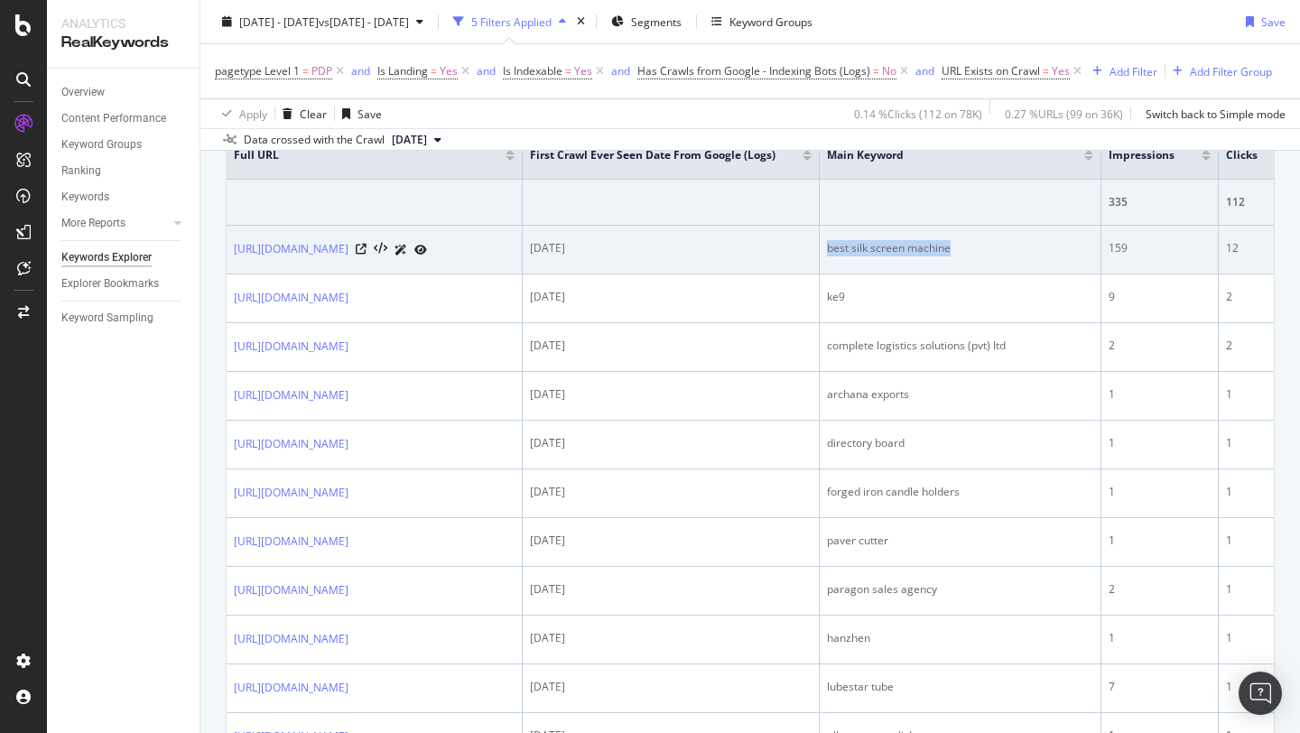
drag, startPoint x: 1111, startPoint y: 247, endPoint x: 986, endPoint y: 251, distance: 124.7
click at [986, 251] on div "best silk screen machine" at bounding box center [960, 248] width 266 height 16
copy div "best silk screen machine"
click at [367, 255] on icon at bounding box center [361, 249] width 11 height 11
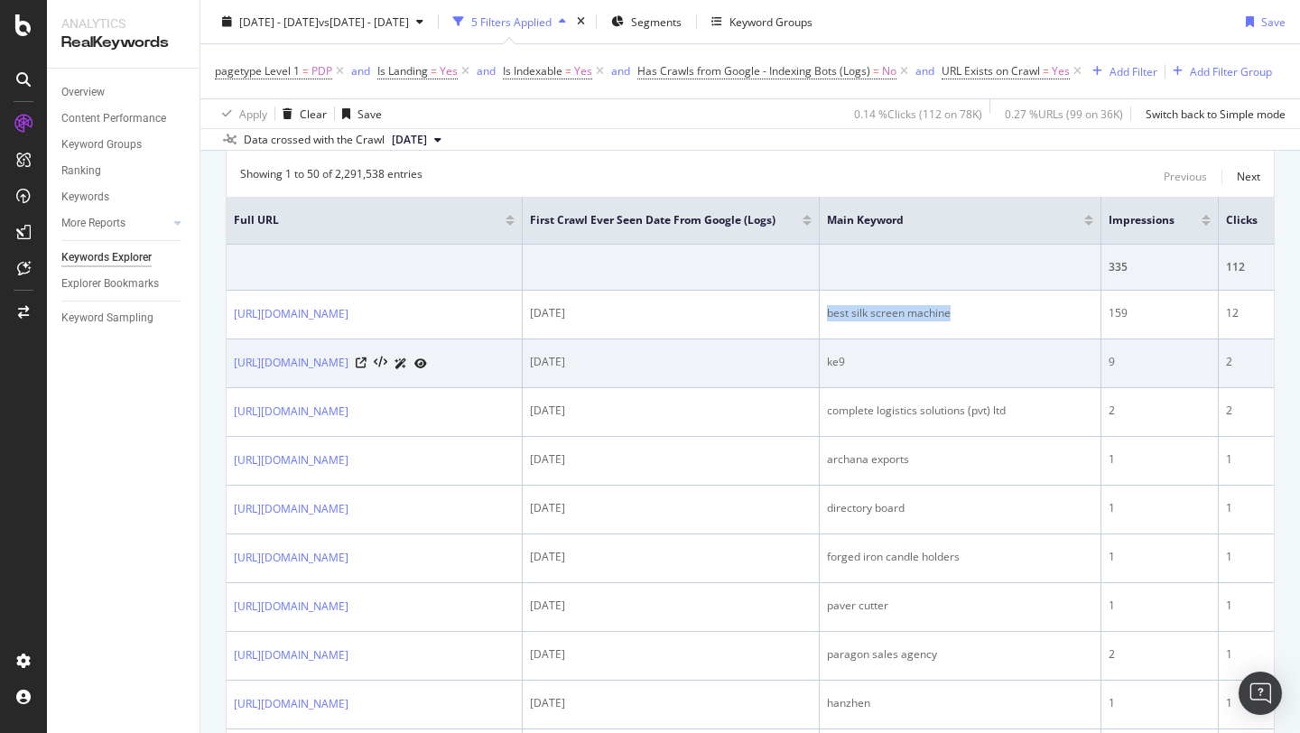
scroll to position [580, 0]
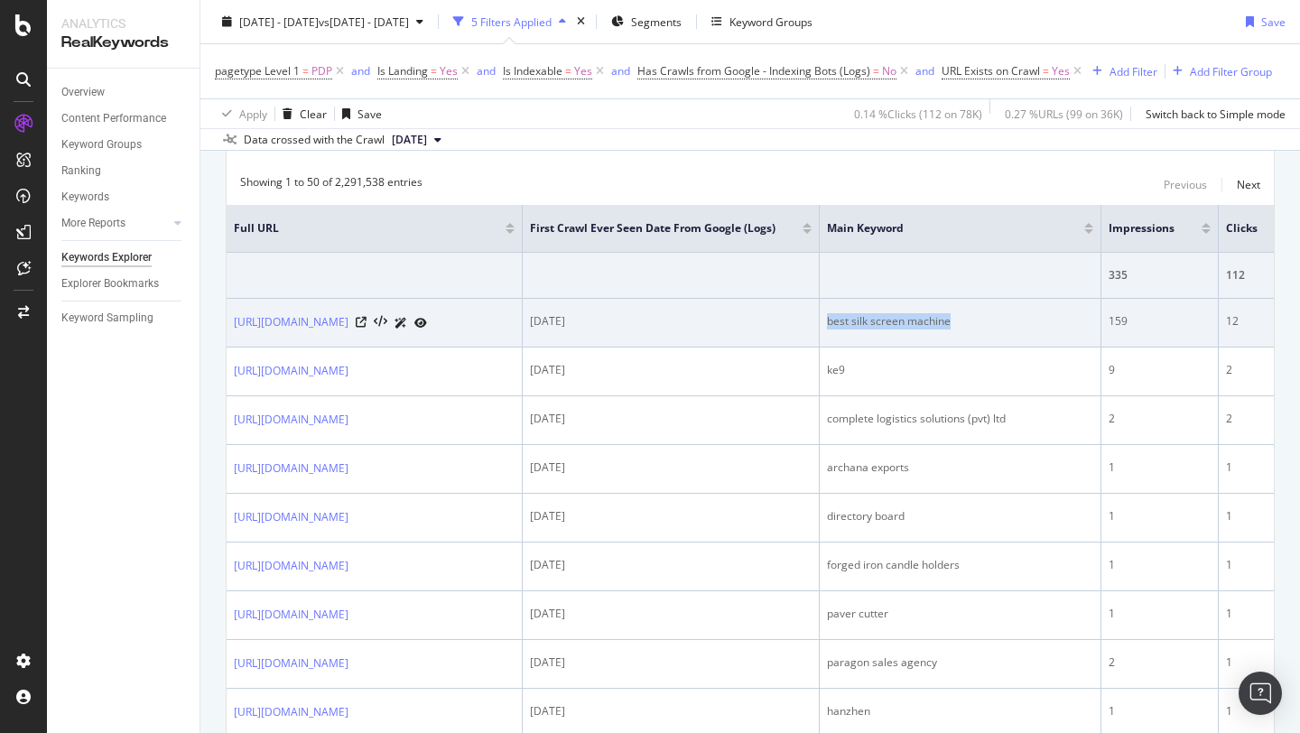
drag, startPoint x: 715, startPoint y: 320, endPoint x: 756, endPoint y: 320, distance: 40.6
click at [756, 320] on div "2025-01-09" at bounding box center [671, 321] width 282 height 16
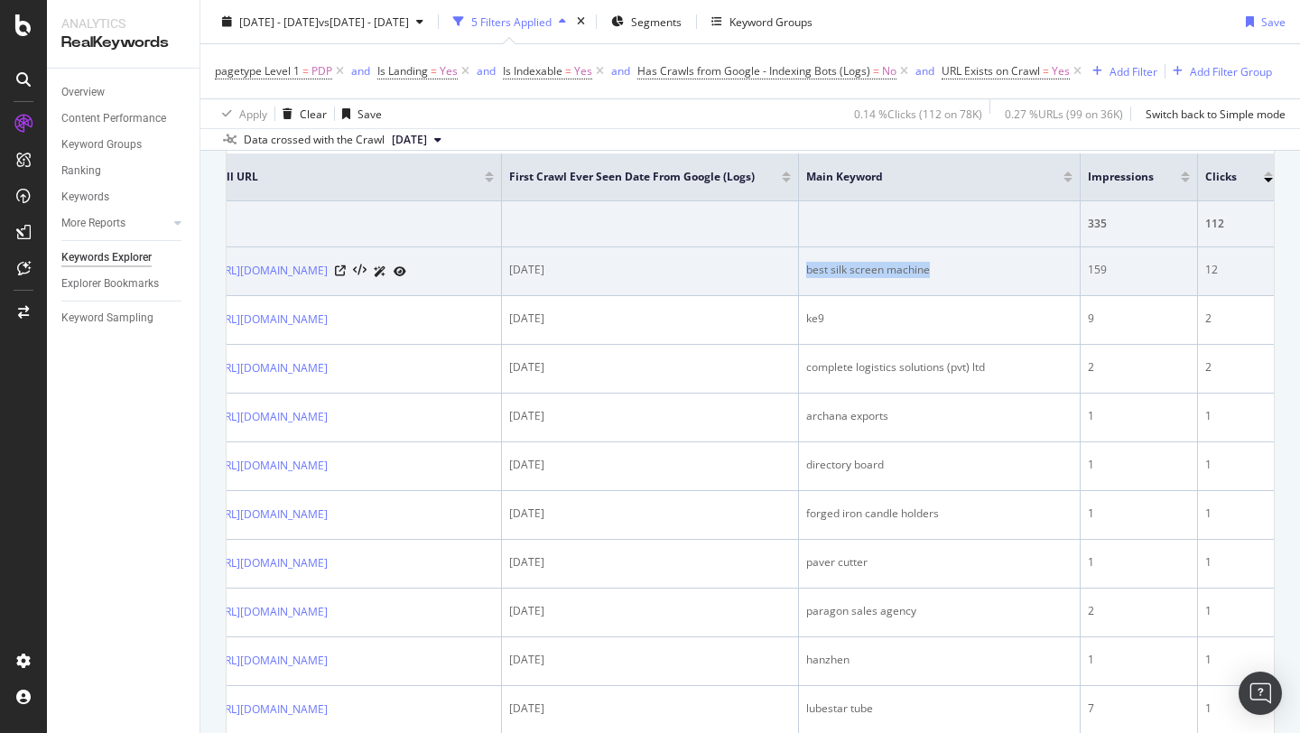
scroll to position [632, 0]
click at [367, 276] on icon at bounding box center [360, 270] width 14 height 13
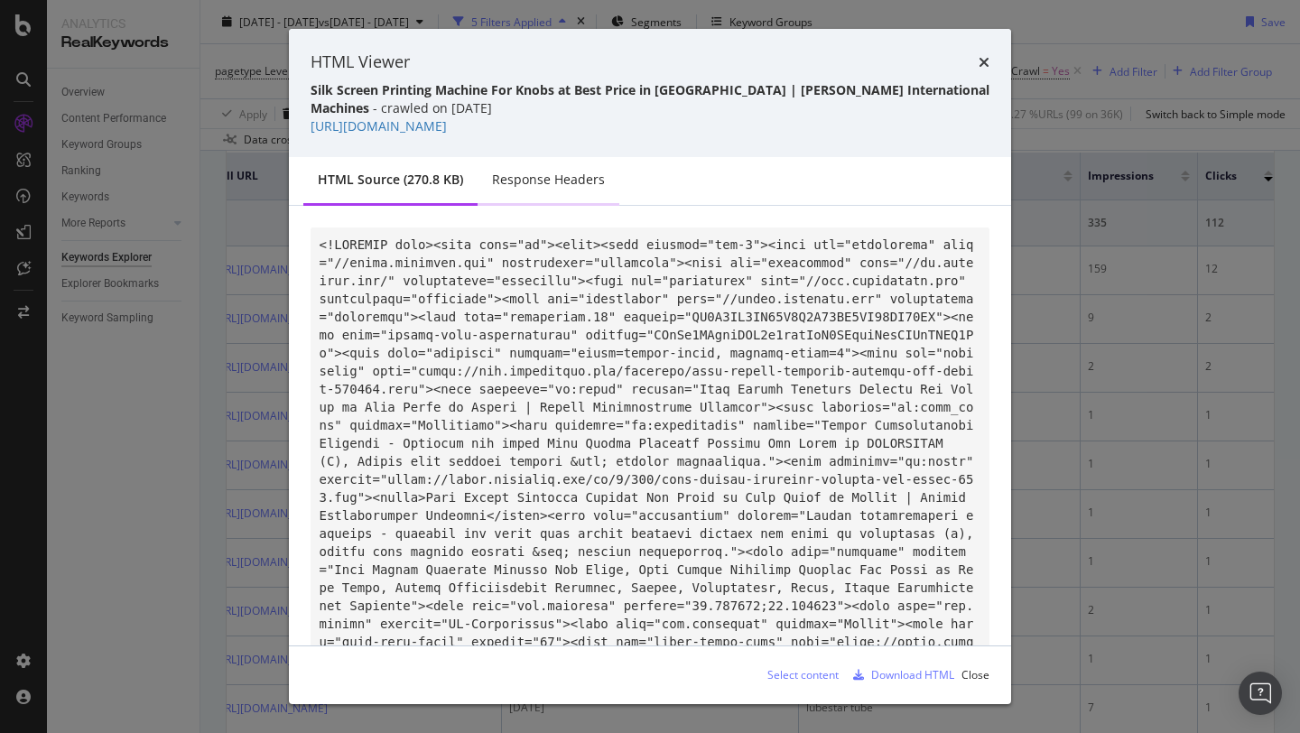
click at [574, 186] on div "Response Headers" at bounding box center [548, 180] width 113 height 18
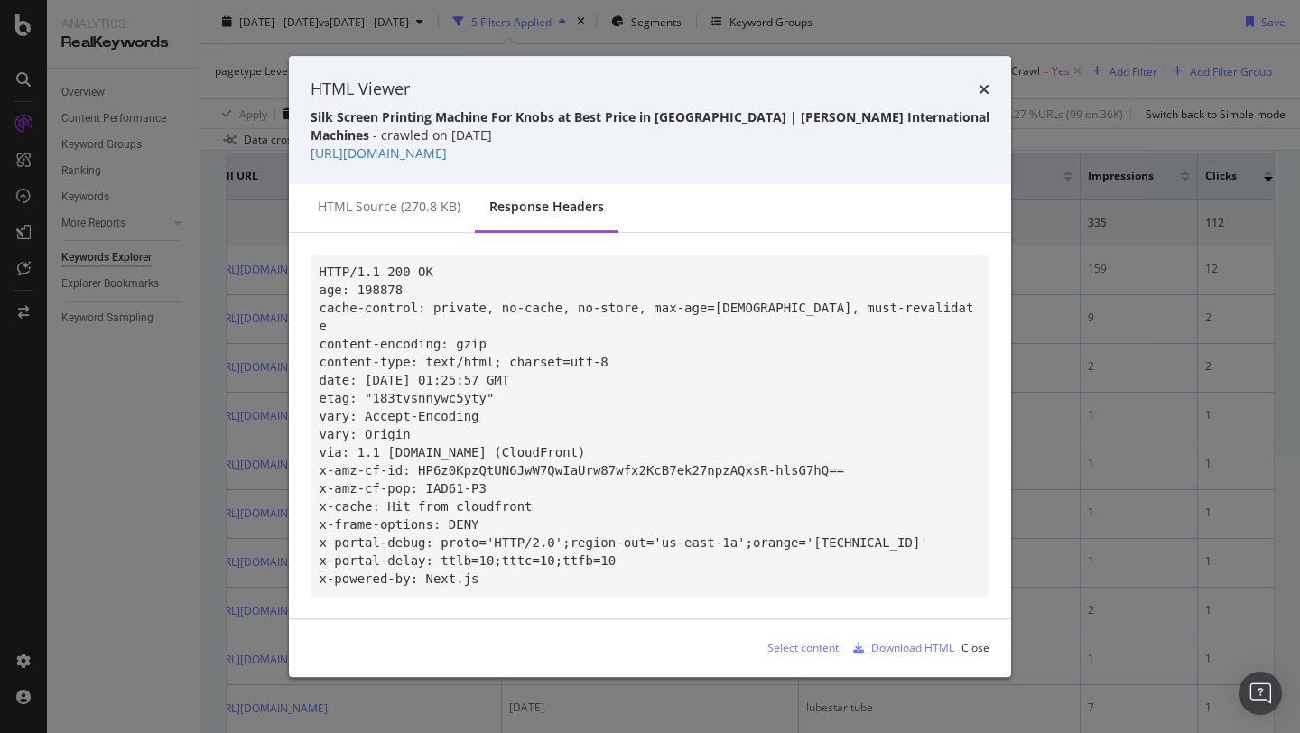
drag, startPoint x: 476, startPoint y: 566, endPoint x: 397, endPoint y: 448, distance: 142.0
click at [397, 448] on code "HTTP/1.1 200 OK age: 198878 cache-control: private, no-cache, no-store, max-age…" at bounding box center [647, 425] width 655 height 321
drag, startPoint x: 332, startPoint y: 304, endPoint x: 643, endPoint y: 313, distance: 310.8
click at [643, 313] on code "HTTP/1.1 200 OK age: 198878 cache-control: private, no-cache, no-store, max-age…" at bounding box center [647, 425] width 655 height 321
click at [602, 405] on pre "HTTP/1.1 200 OK age: 198878 cache-control: private, no-cache, no-store, max-age…" at bounding box center [650, 426] width 679 height 342
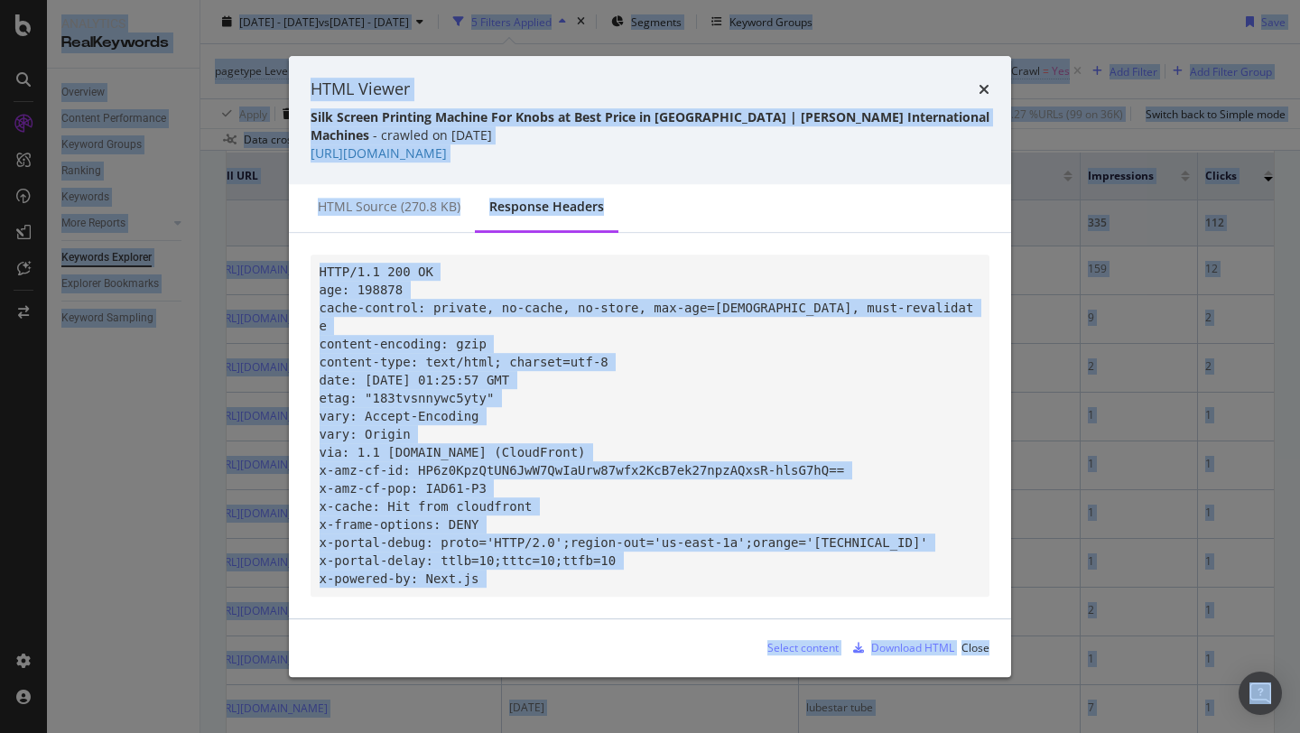
click at [602, 405] on pre "HTTP/1.1 200 OK age: 198878 cache-control: private, no-cache, no-store, max-age…" at bounding box center [650, 426] width 679 height 342
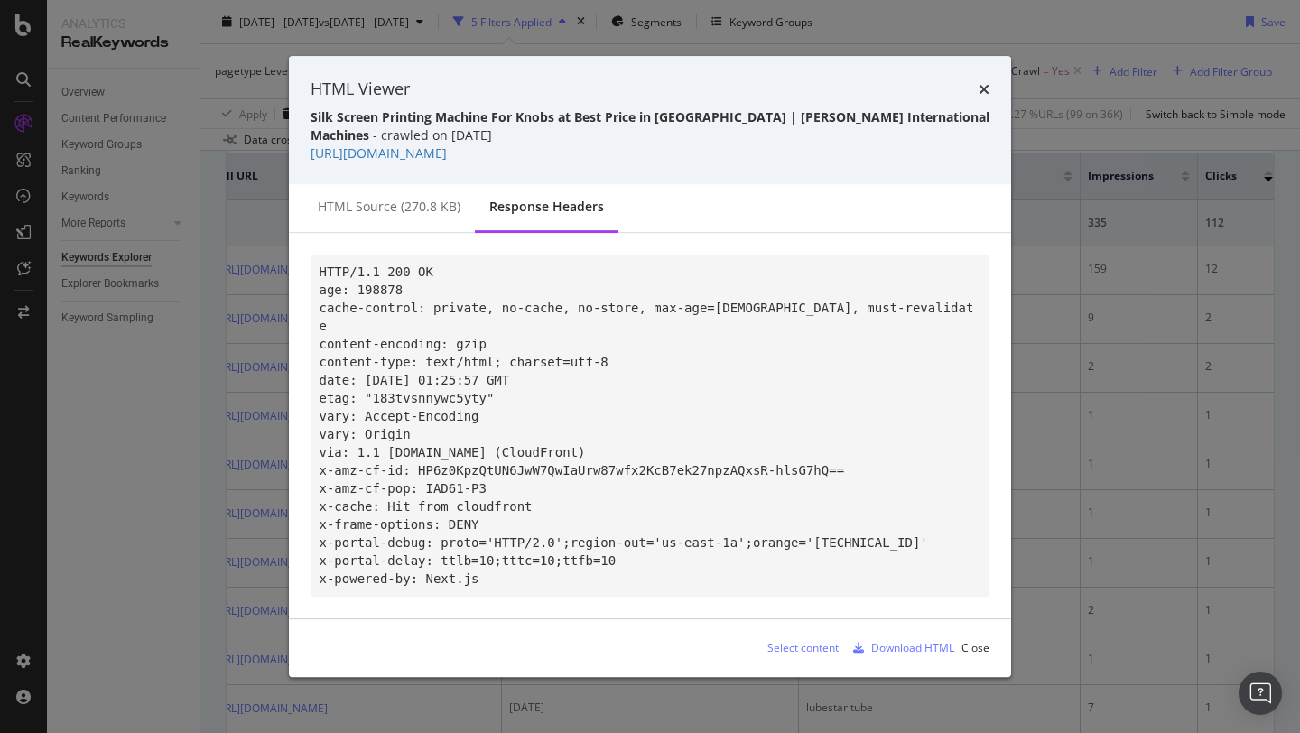
drag, startPoint x: 504, startPoint y: 563, endPoint x: 313, endPoint y: 265, distance: 352.9
click at [313, 265] on pre "HTTP/1.1 200 OK age: 198878 cache-control: private, no-cache, no-store, max-age…" at bounding box center [650, 426] width 679 height 342
copy code "HTTP/1.1 200 OK age: 198878 cache-control: private, no-cache, no-store, max-age…"
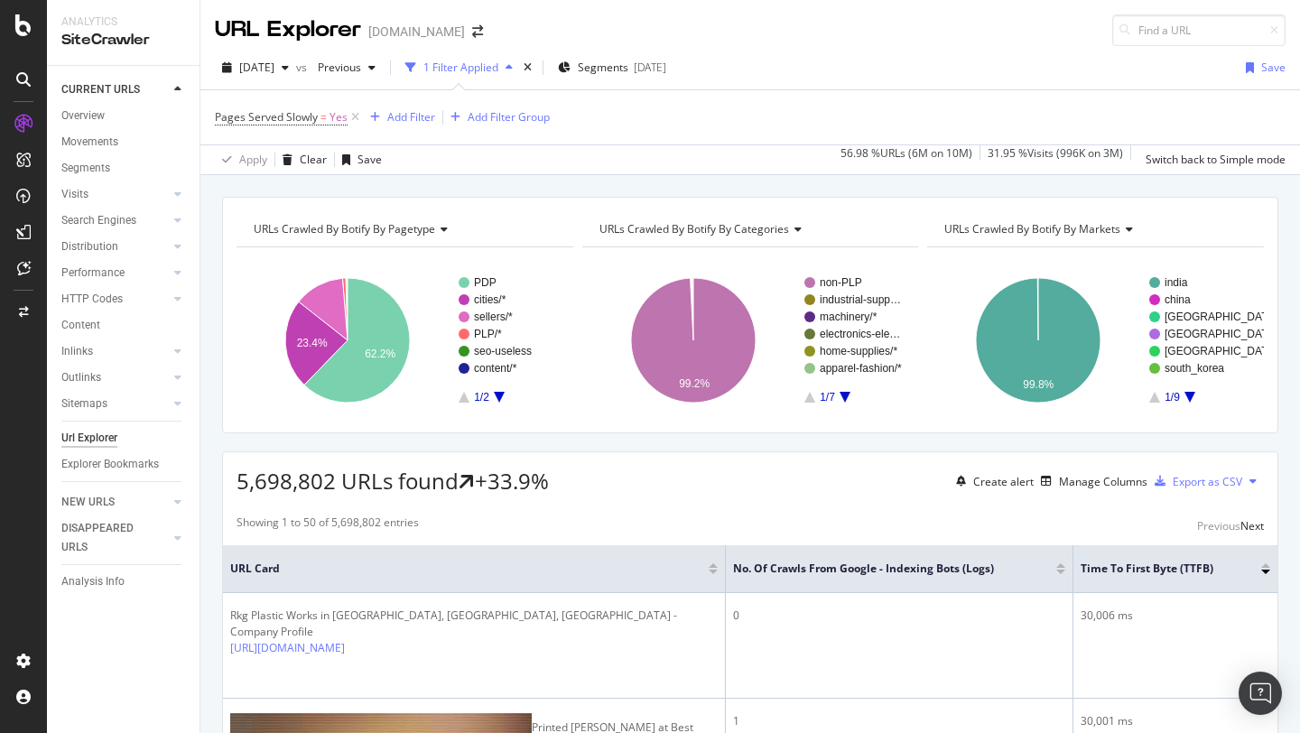
click at [874, 478] on div "5,698,802 URLs found +33.9% Create alert Manage Columns Export as CSV" at bounding box center [750, 474] width 1055 height 44
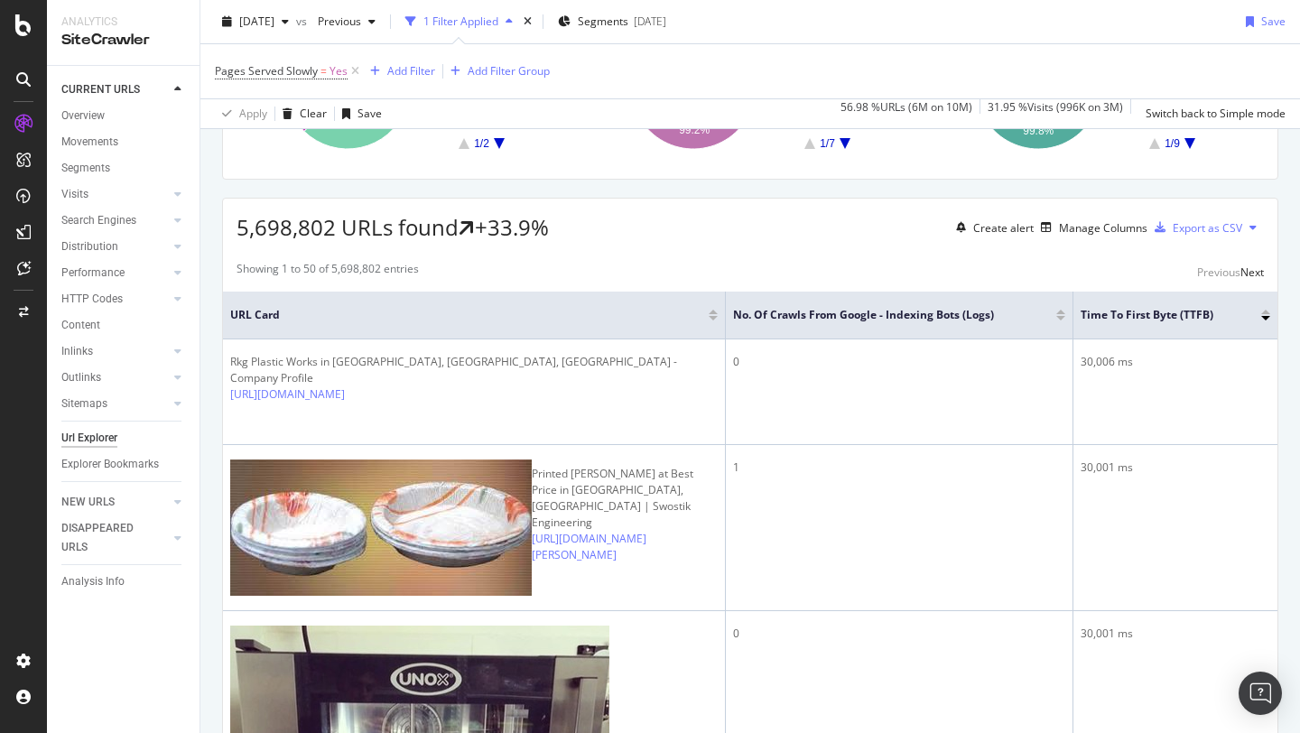
scroll to position [261, 0]
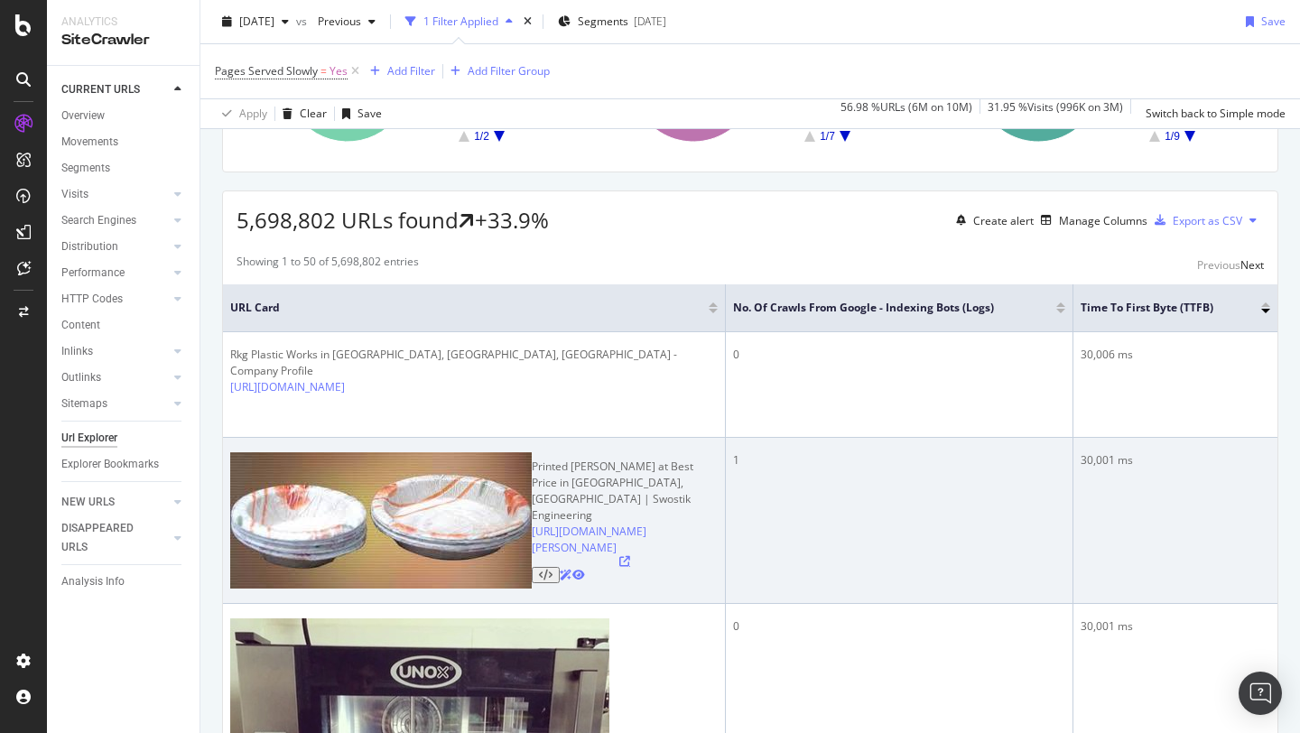
click at [630, 556] on icon at bounding box center [624, 561] width 11 height 11
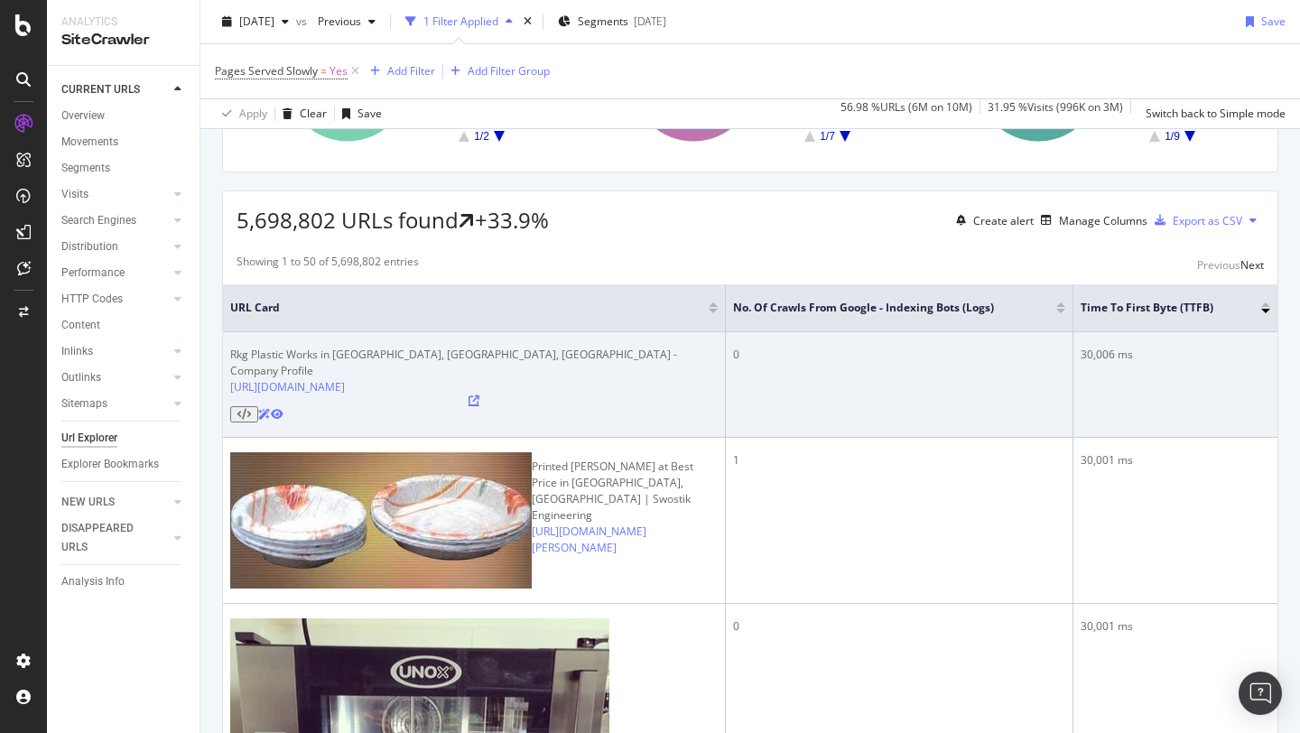
click at [479, 396] on icon at bounding box center [474, 401] width 11 height 11
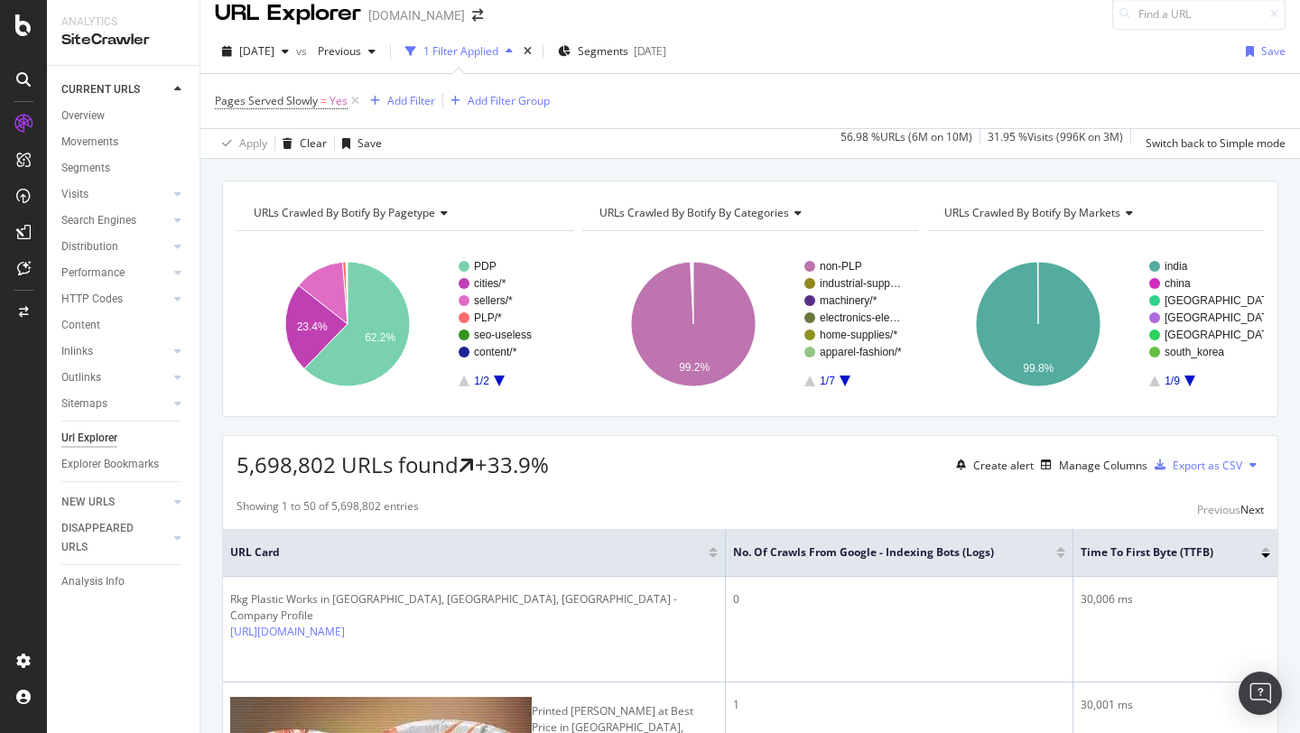
scroll to position [0, 0]
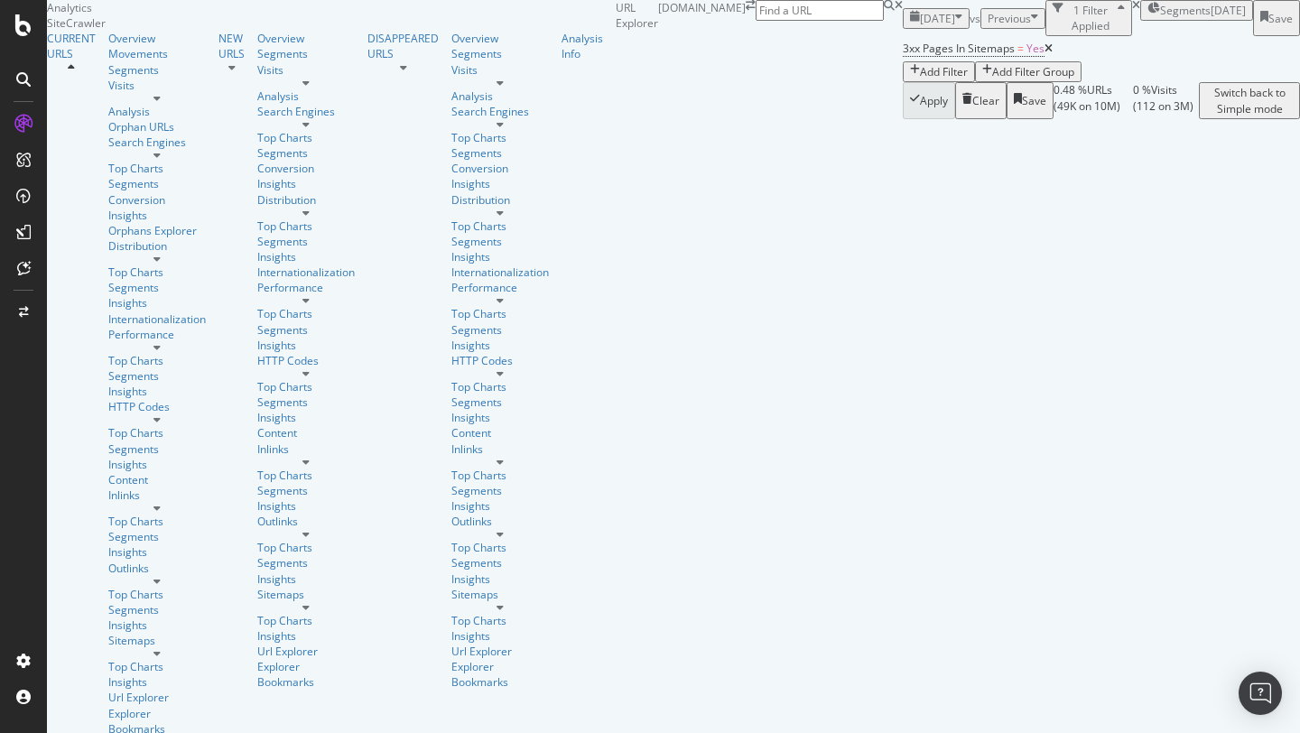
scroll to position [82, 0]
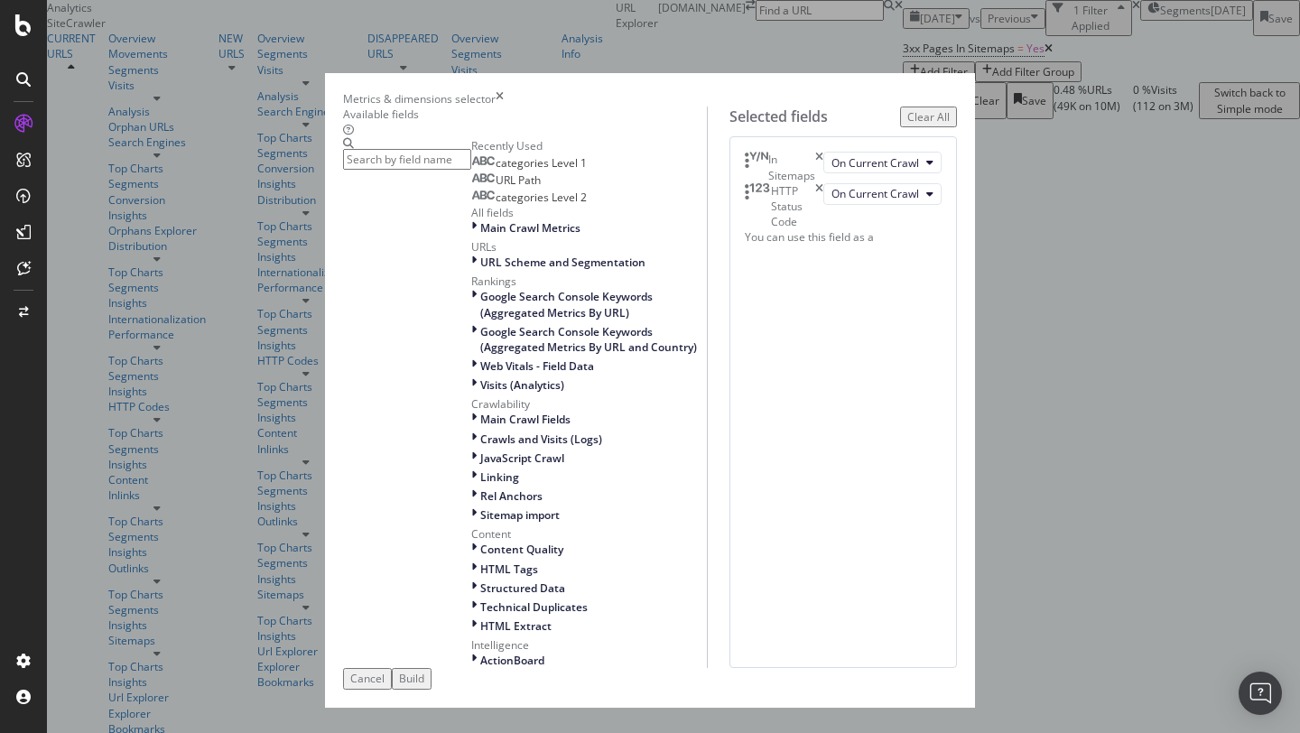
click at [385, 671] on div "Cancel" at bounding box center [367, 678] width 34 height 15
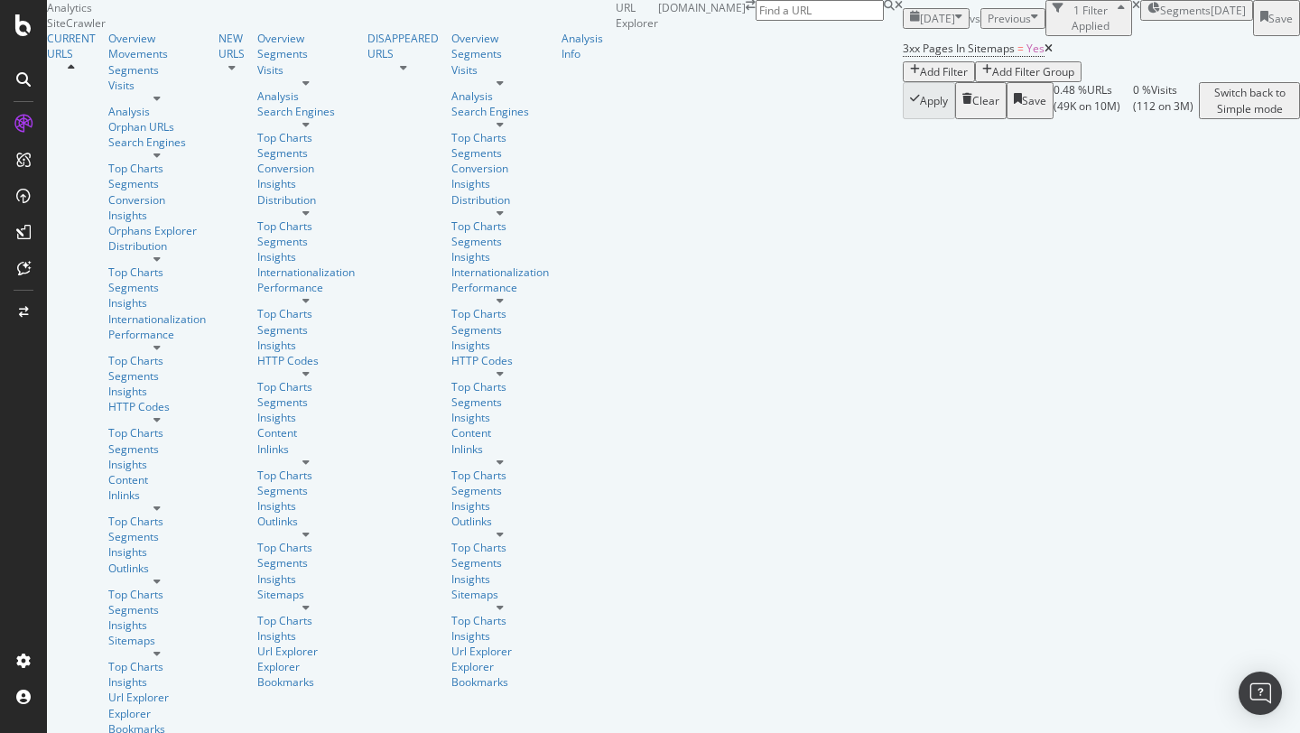
scroll to position [100, 0]
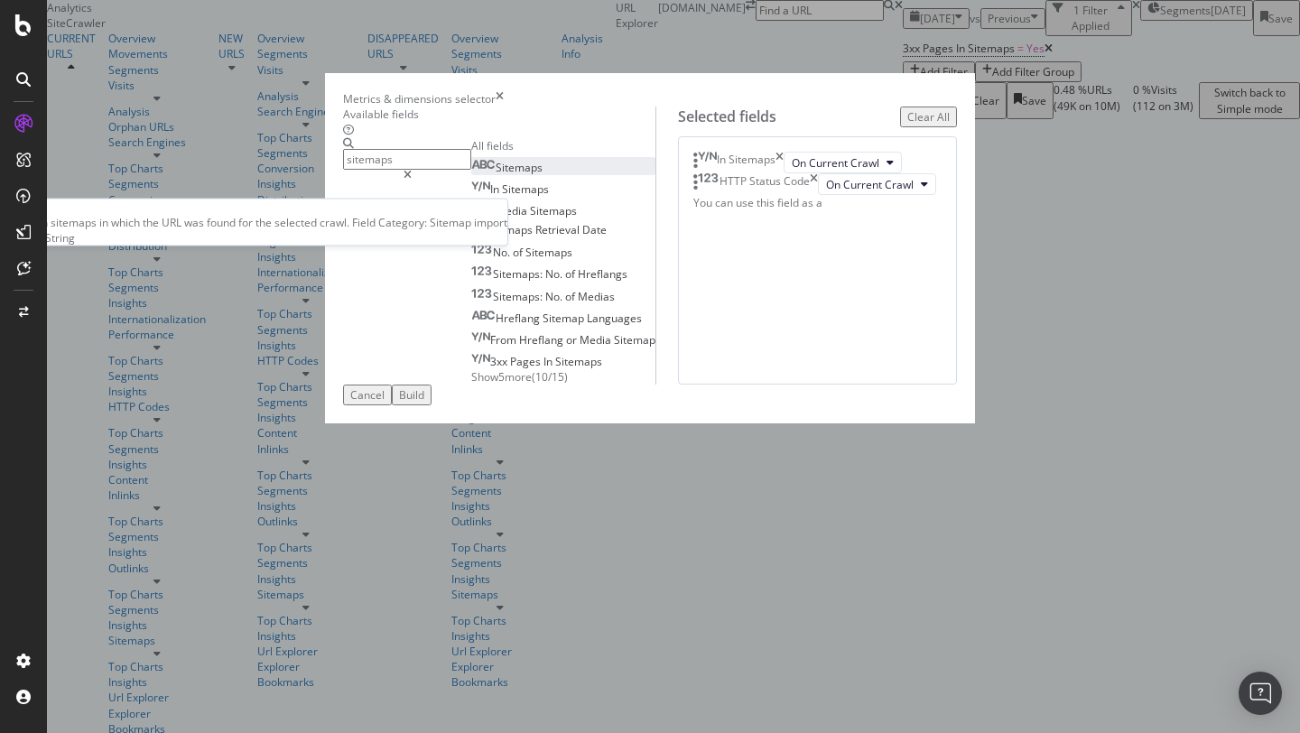
type input "sitemaps"
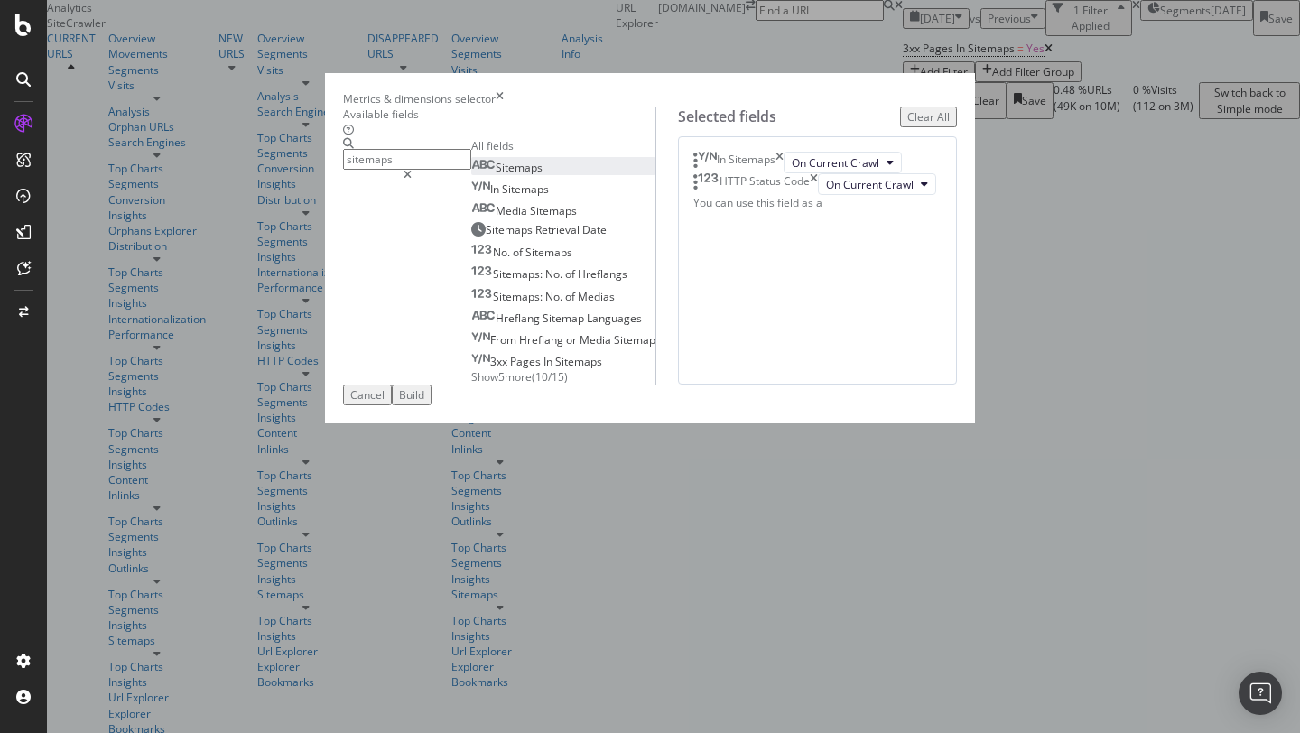
click at [496, 175] on span "Sitemaps" at bounding box center [519, 167] width 47 height 15
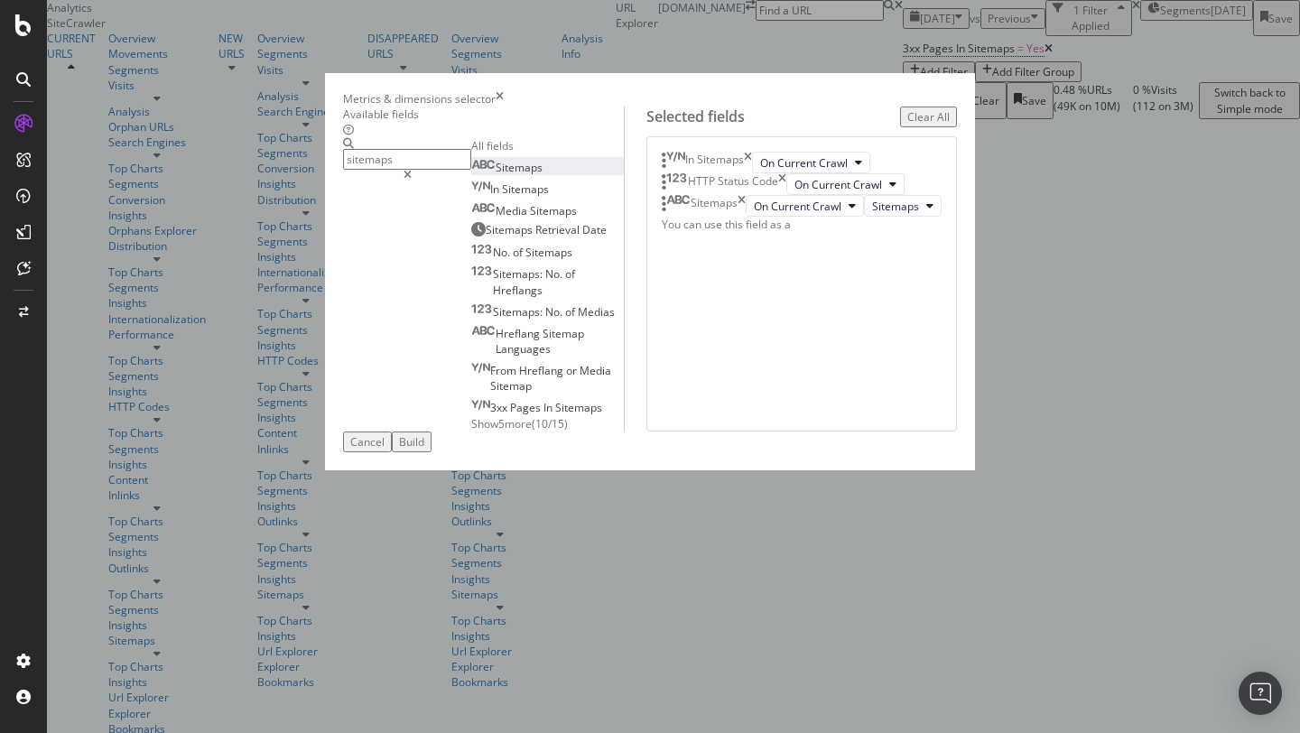
click at [424, 450] on div "Build" at bounding box center [411, 441] width 25 height 15
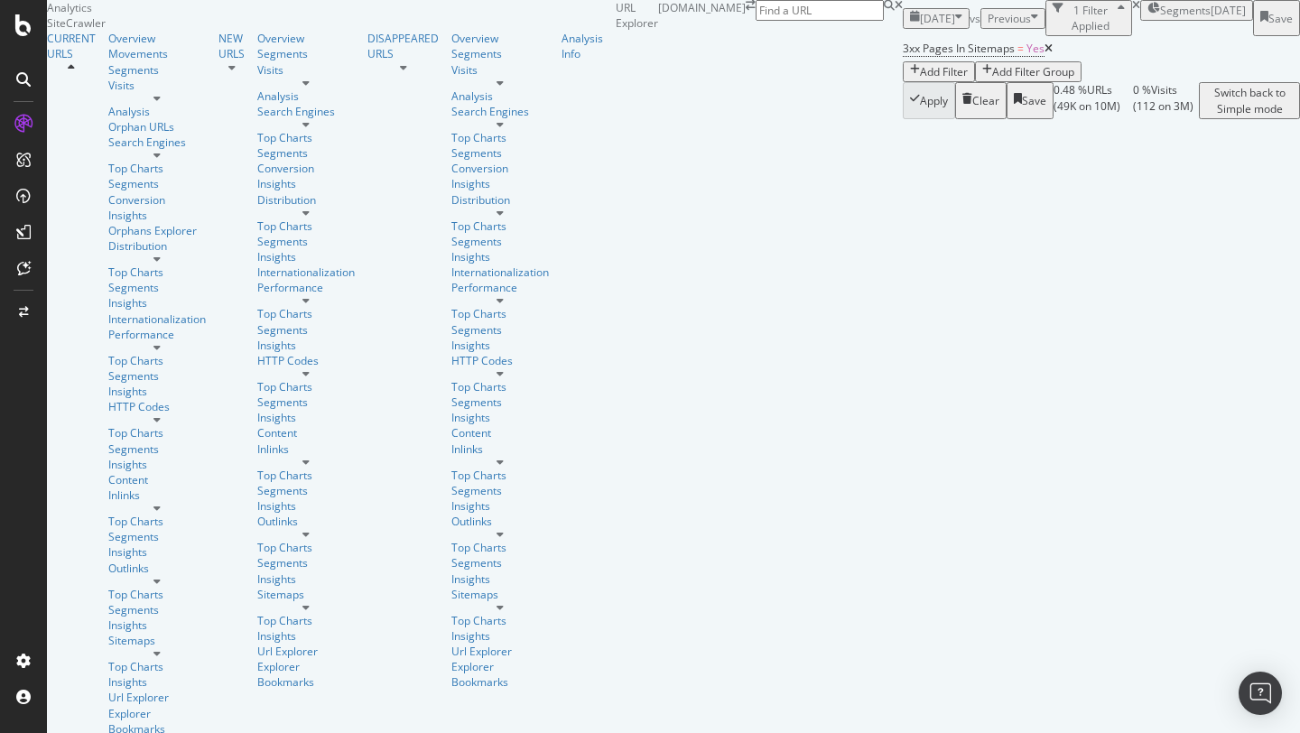
scroll to position [132, 0]
drag, startPoint x: 961, startPoint y: 483, endPoint x: 1233, endPoint y: 479, distance: 272.7
drag, startPoint x: 227, startPoint y: 481, endPoint x: 506, endPoint y: 483, distance: 279.0
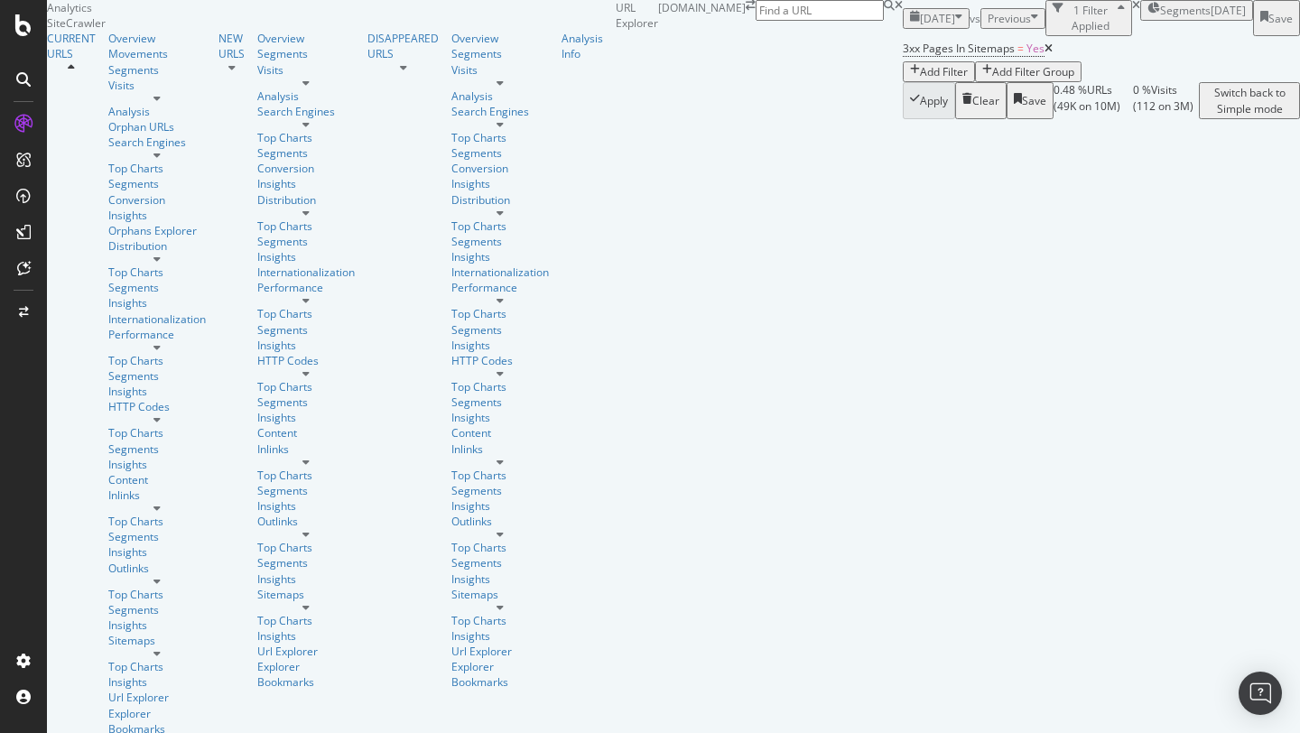
copy link "https://www.tradeindia.com/balaji-industries-6904734/"
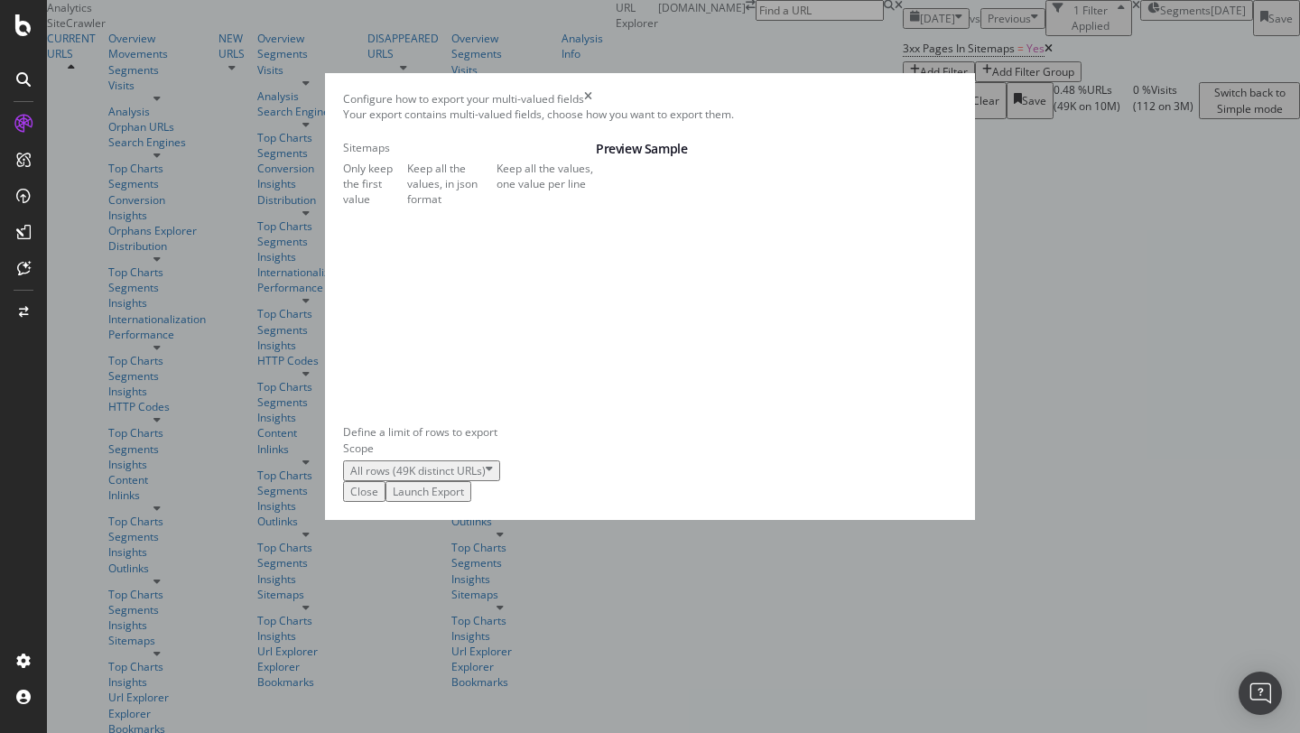
click at [497, 191] on div "Keep all the values, one value per line" at bounding box center [546, 176] width 99 height 31
click at [464, 499] on div "Launch Export" at bounding box center [428, 491] width 71 height 15
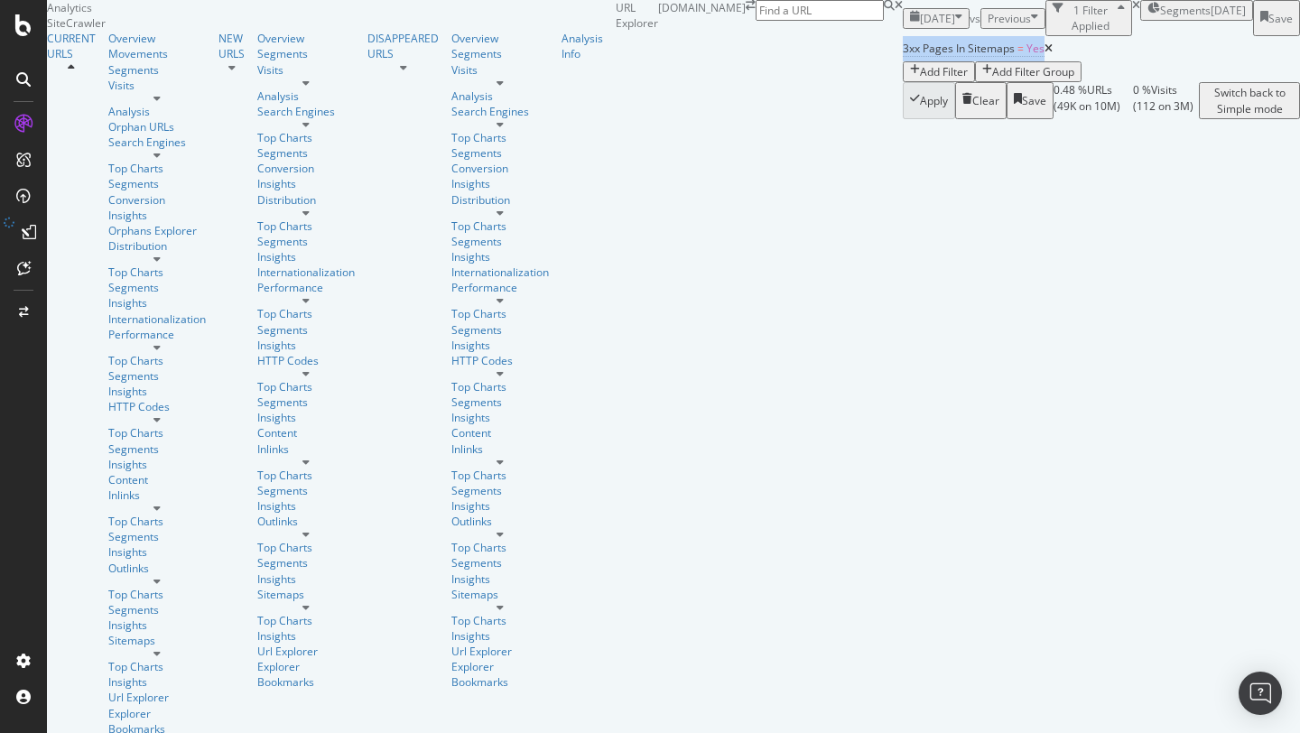
drag, startPoint x: 203, startPoint y: 73, endPoint x: 355, endPoint y: 70, distance: 151.7
click at [903, 70] on div "3xx Pages In Sitemaps = Yes Add Filter Add Filter Group Apply Clear Save 0.48 %…" at bounding box center [1101, 77] width 397 height 82
copy span "3xx Pages In Sitemaps = Yes"
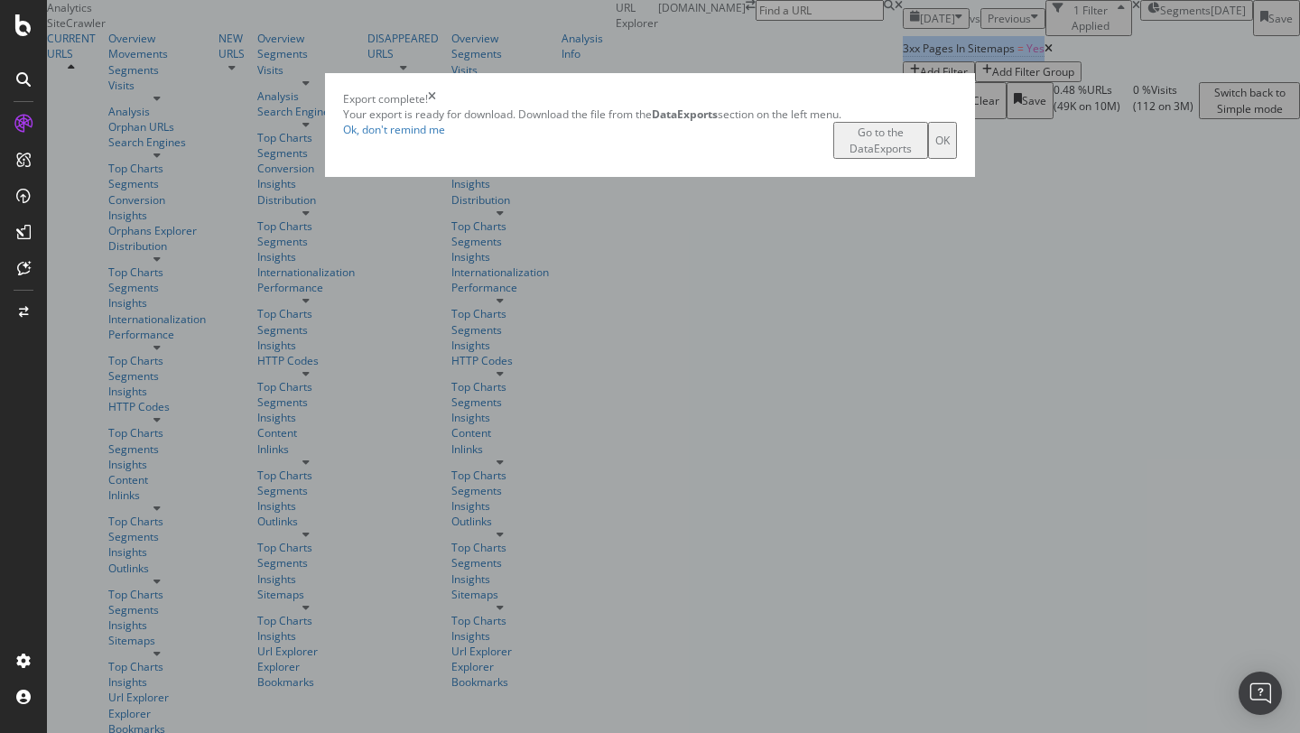
click at [841, 155] on div "Go to the DataExports" at bounding box center [881, 140] width 80 height 31
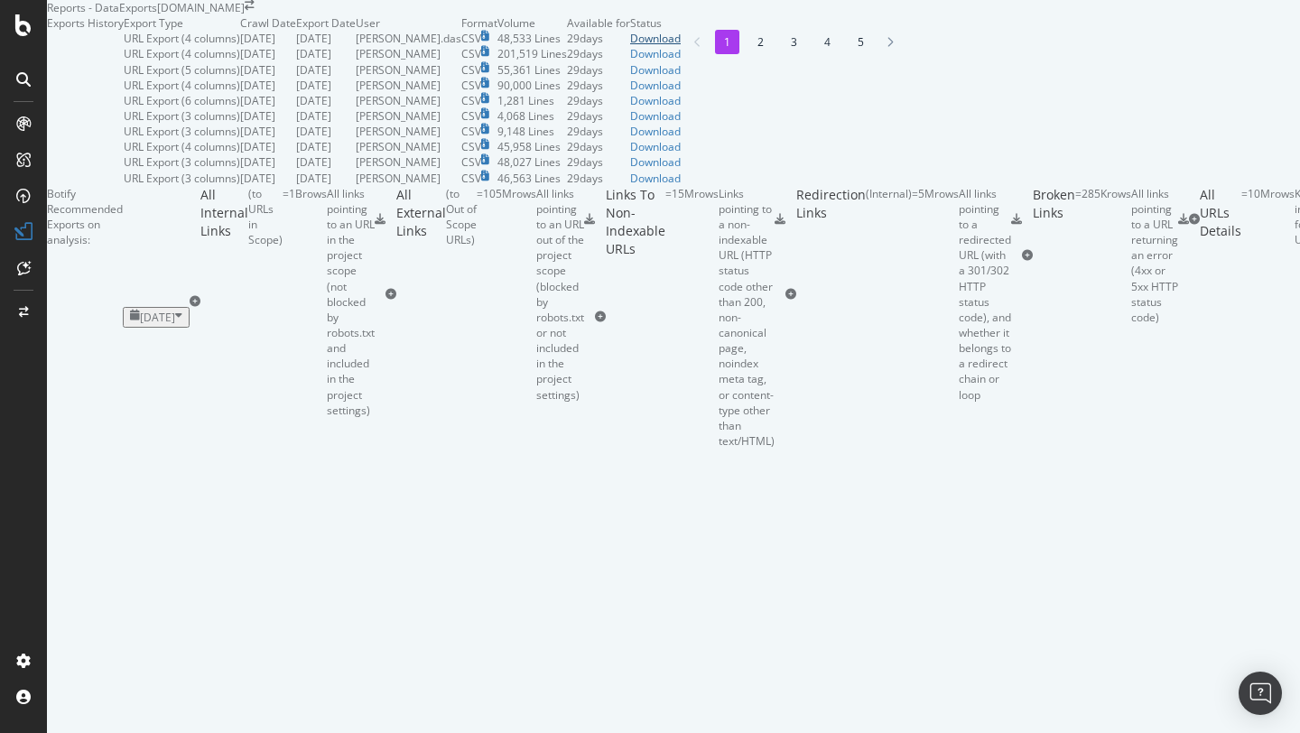
click at [681, 46] on div "Download" at bounding box center [655, 38] width 51 height 15
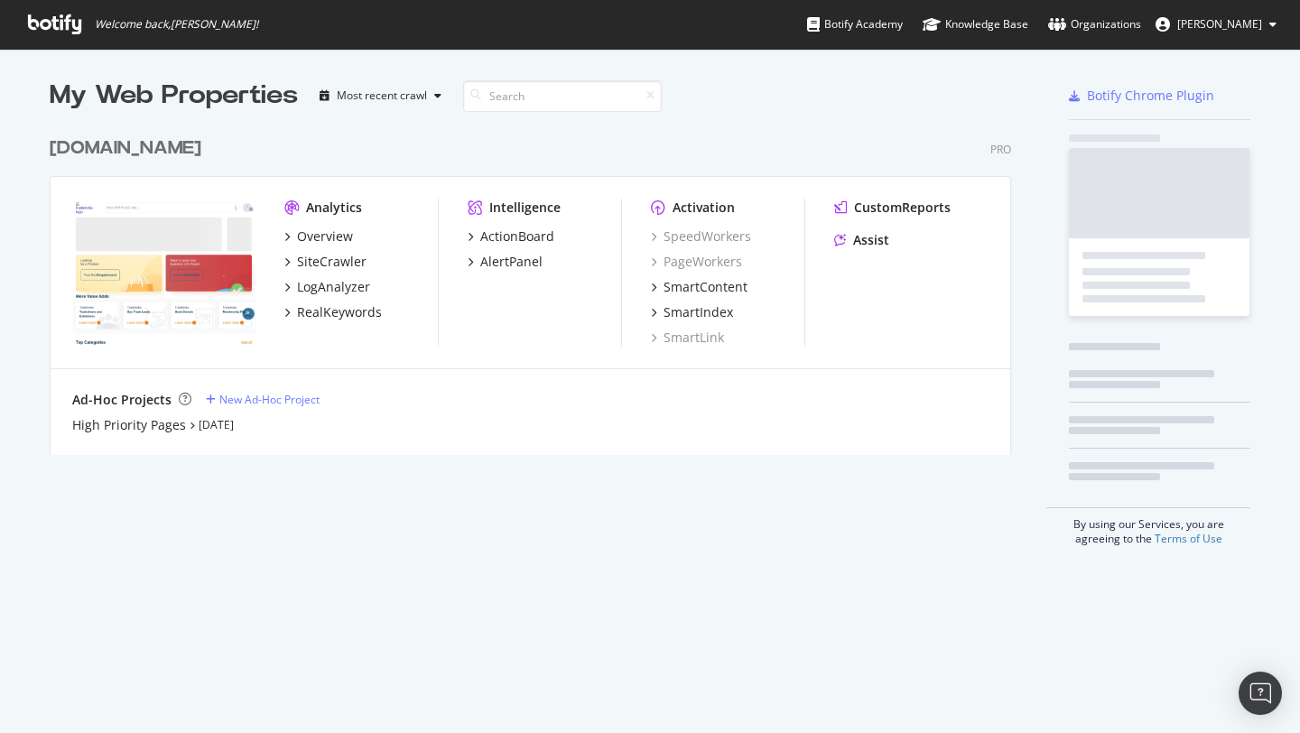
scroll to position [341, 976]
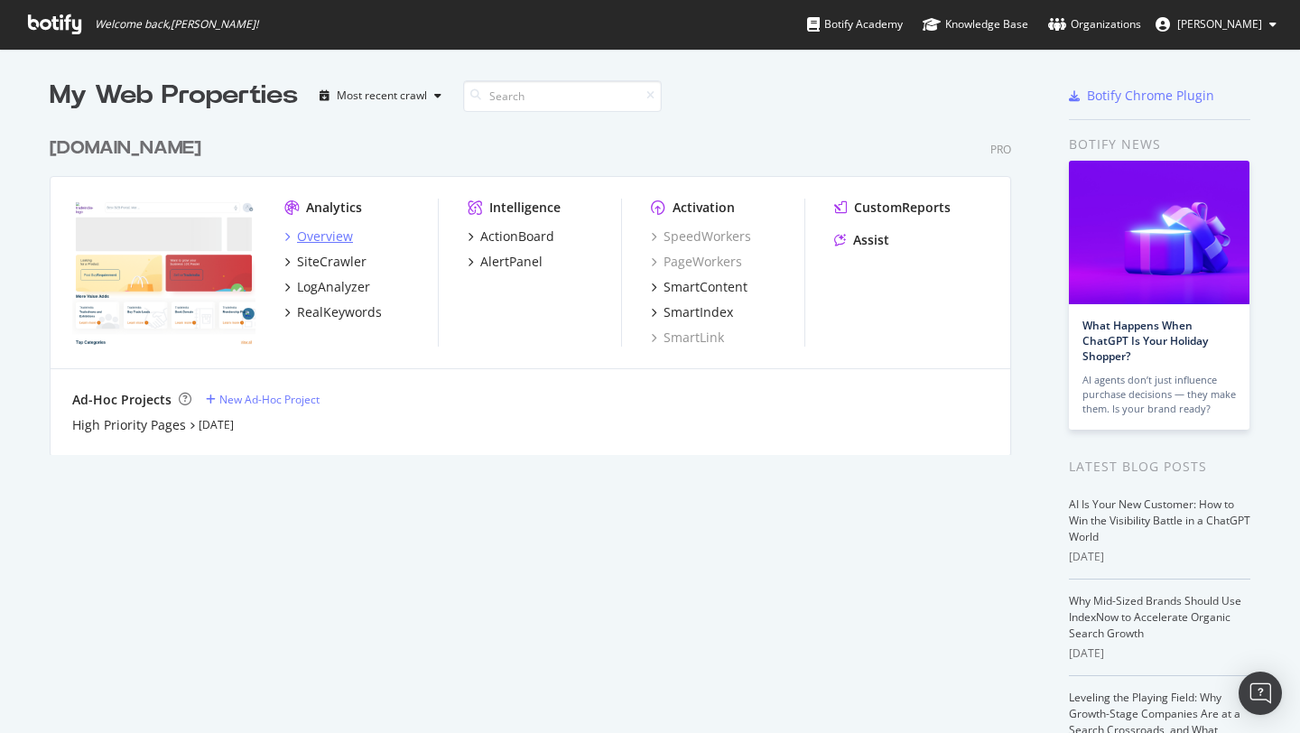
click at [312, 239] on div "Overview" at bounding box center [325, 237] width 56 height 18
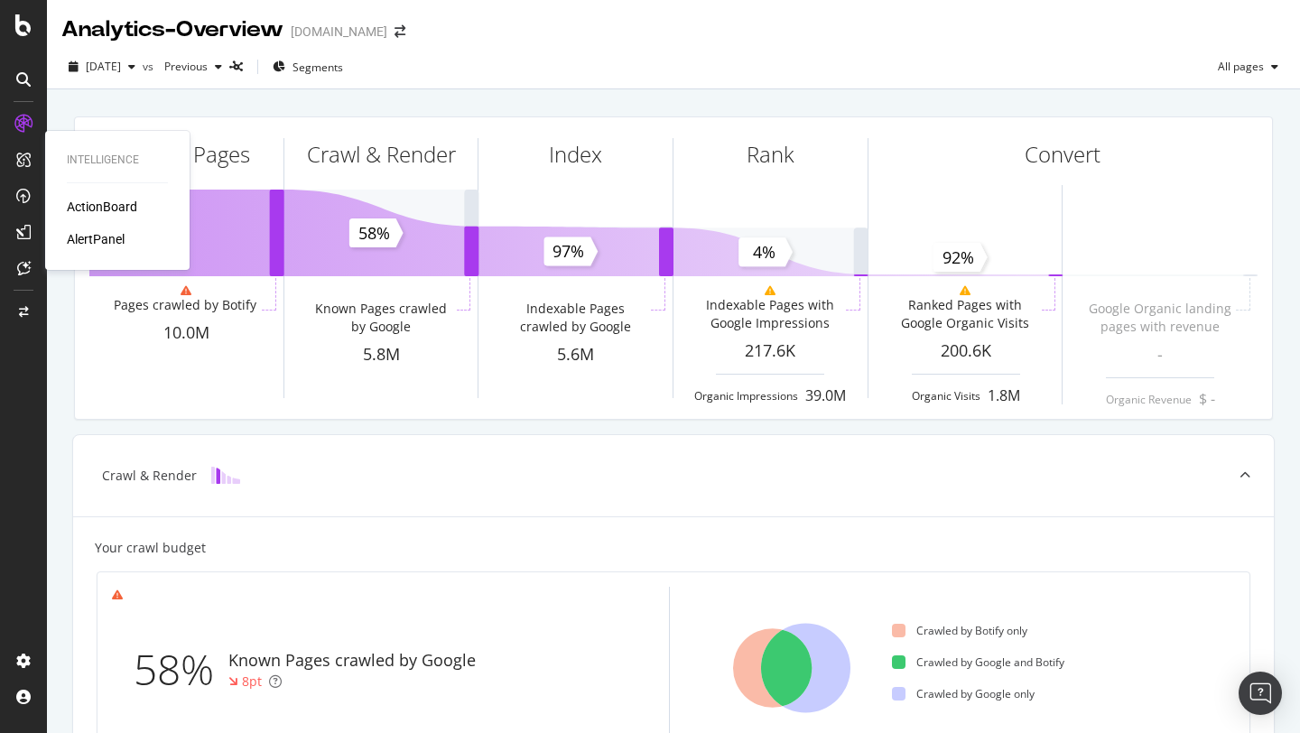
click at [98, 208] on div "ActionBoard" at bounding box center [102, 207] width 70 height 18
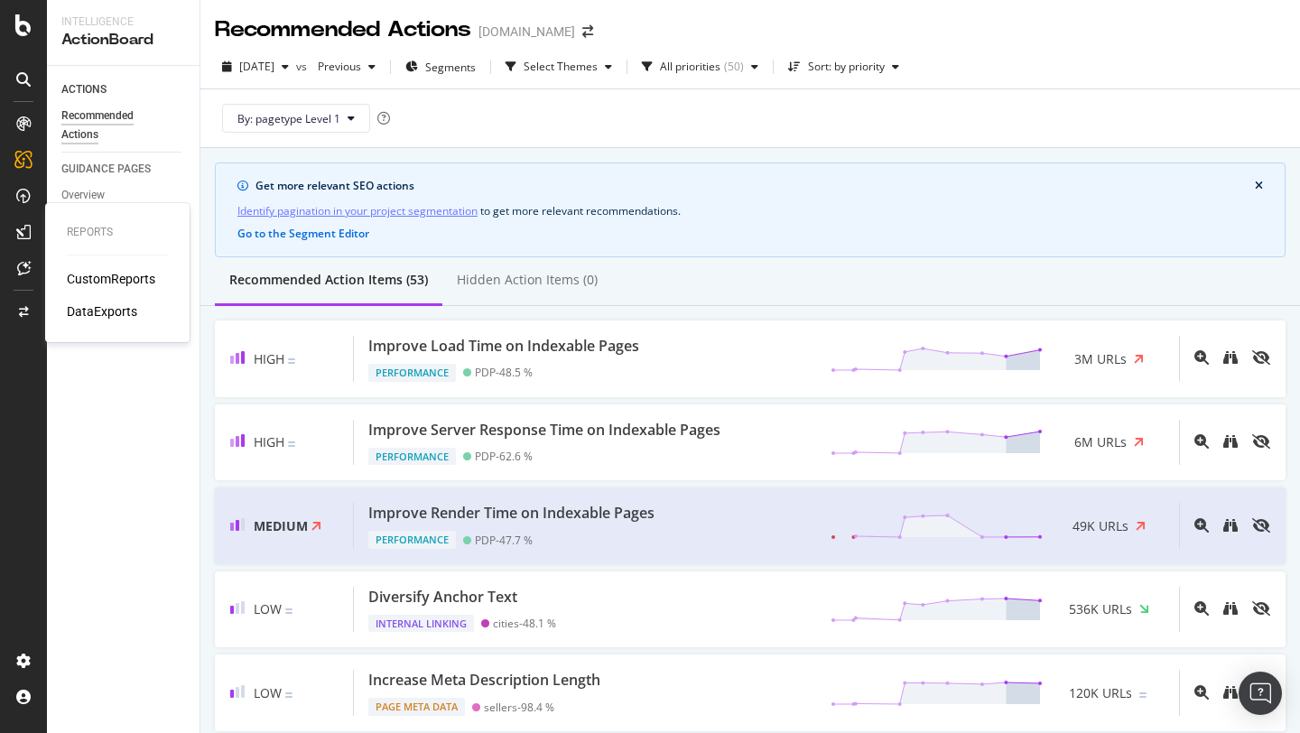
click at [98, 312] on div "DataExports" at bounding box center [102, 311] width 70 height 18
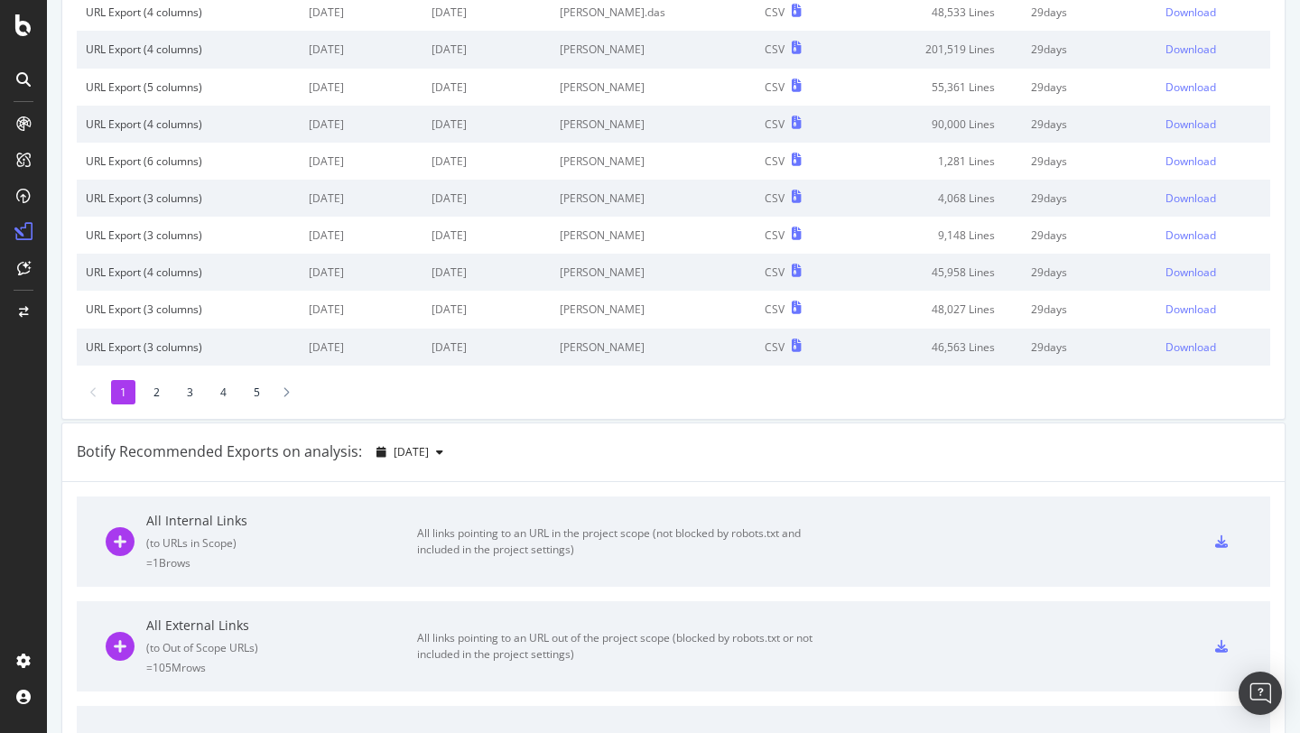
scroll to position [179, 0]
click at [443, 447] on icon "button" at bounding box center [439, 450] width 7 height 11
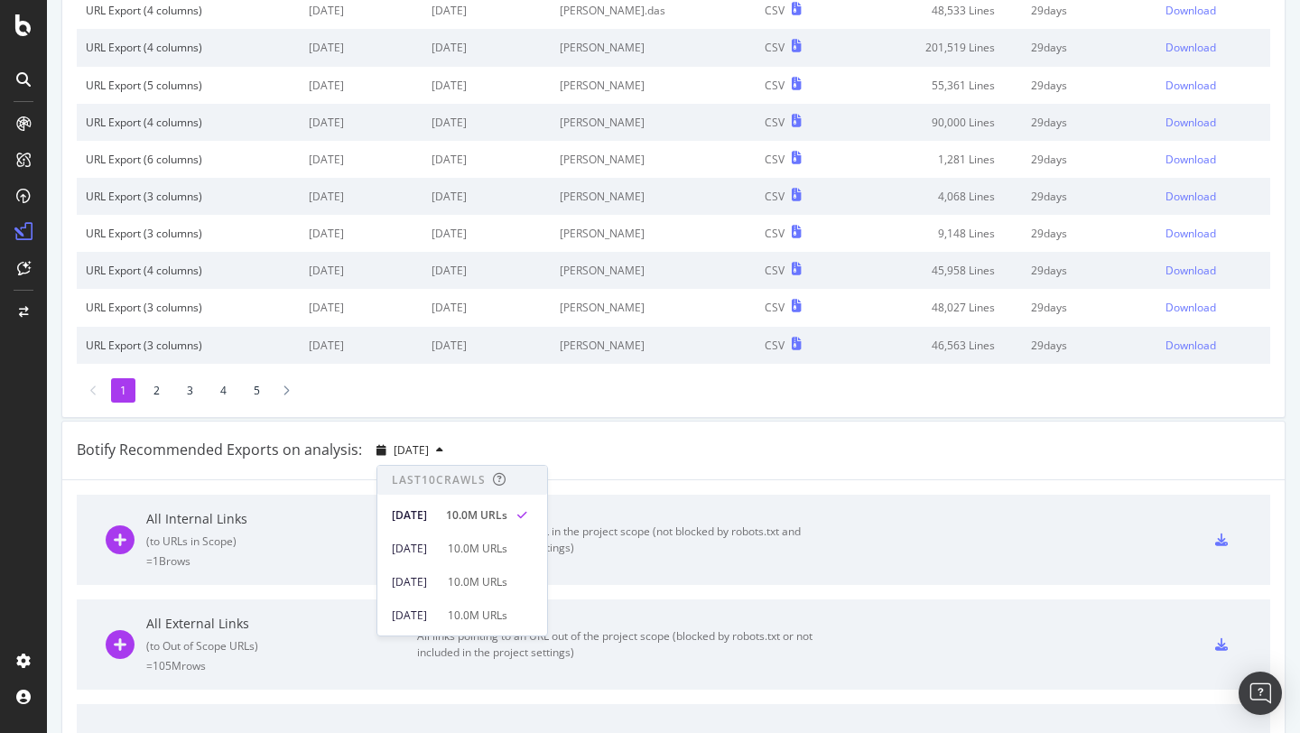
click at [665, 450] on div "Botify Recommended Exports on analysis: 2025 Aug. 10th" at bounding box center [673, 451] width 1223 height 59
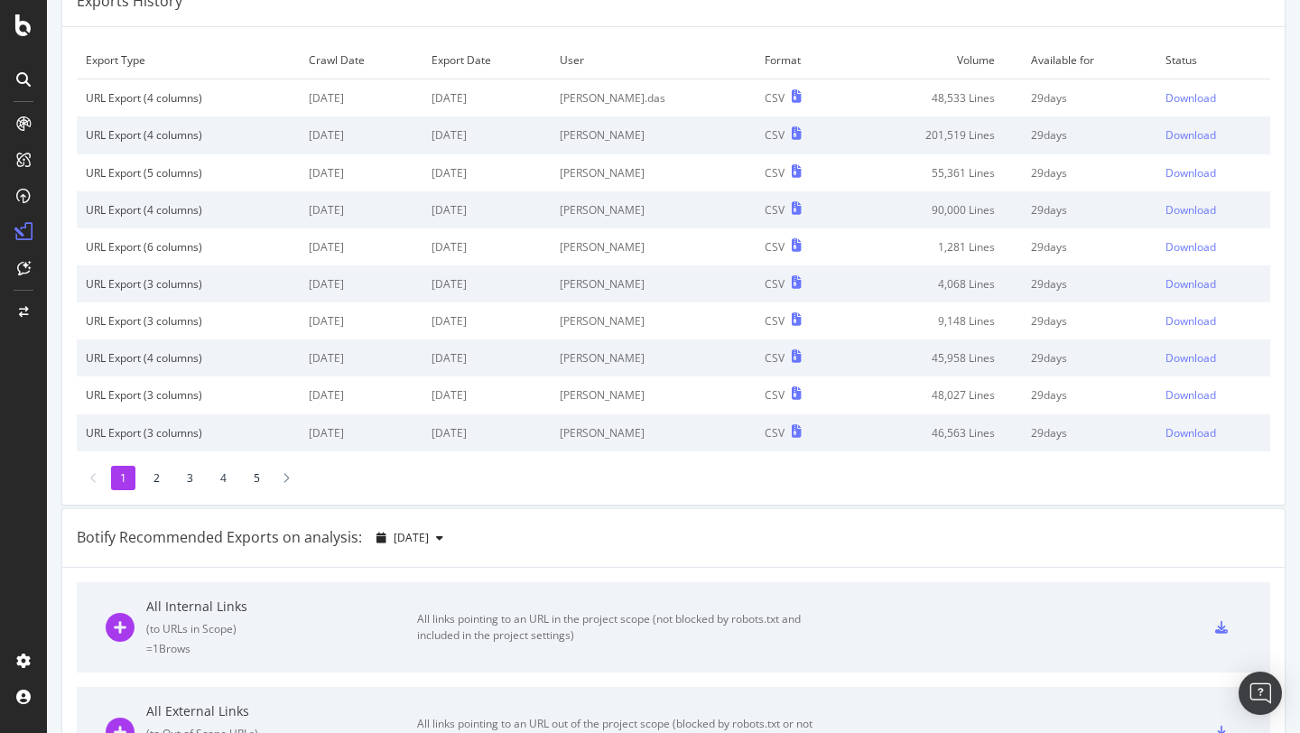
scroll to position [0, 0]
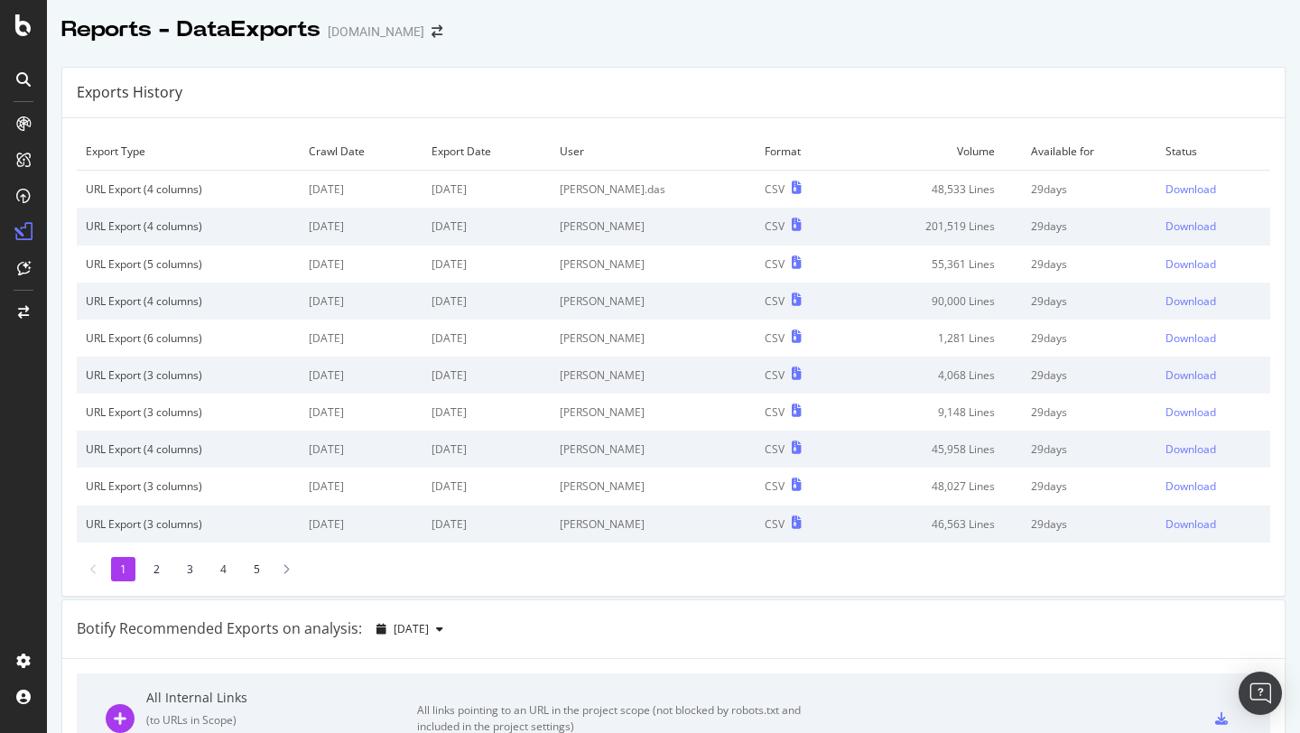
click at [258, 563] on li "5" at bounding box center [257, 569] width 24 height 24
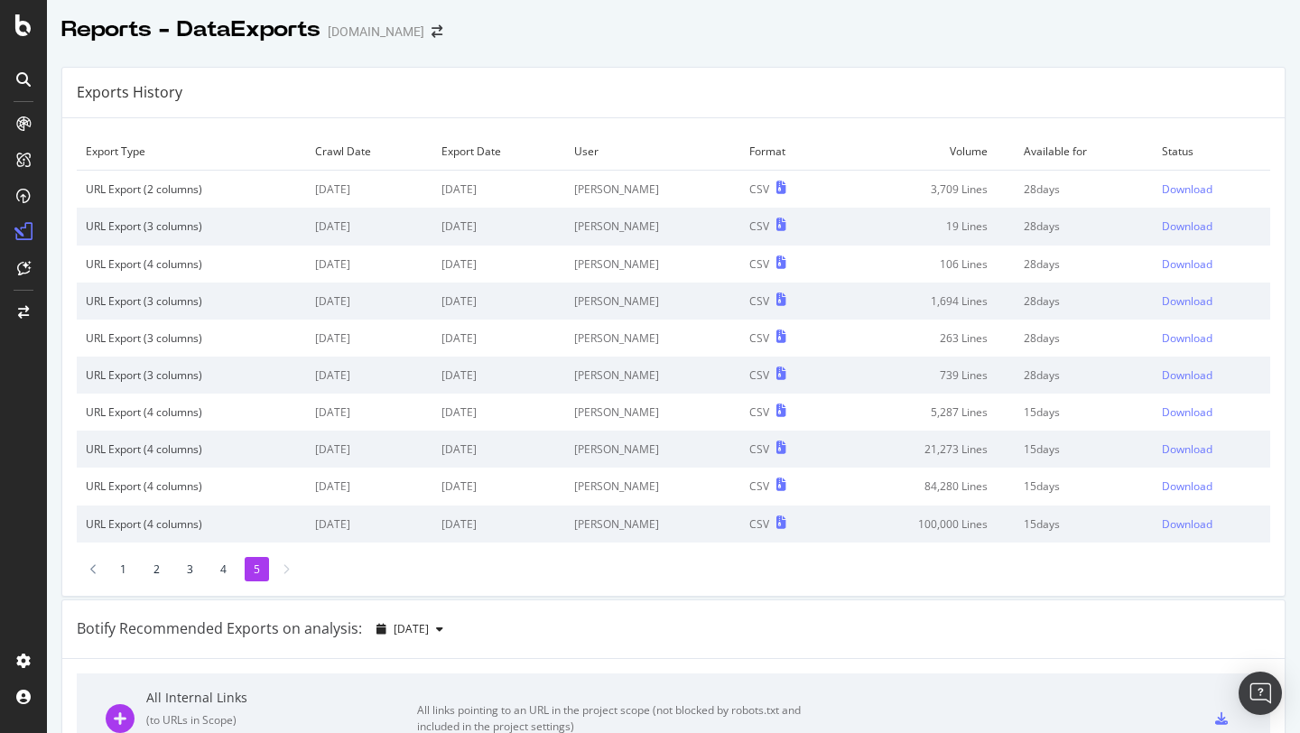
click at [119, 568] on li "1" at bounding box center [123, 569] width 24 height 24
